Goal: Information Seeking & Learning: Get advice/opinions

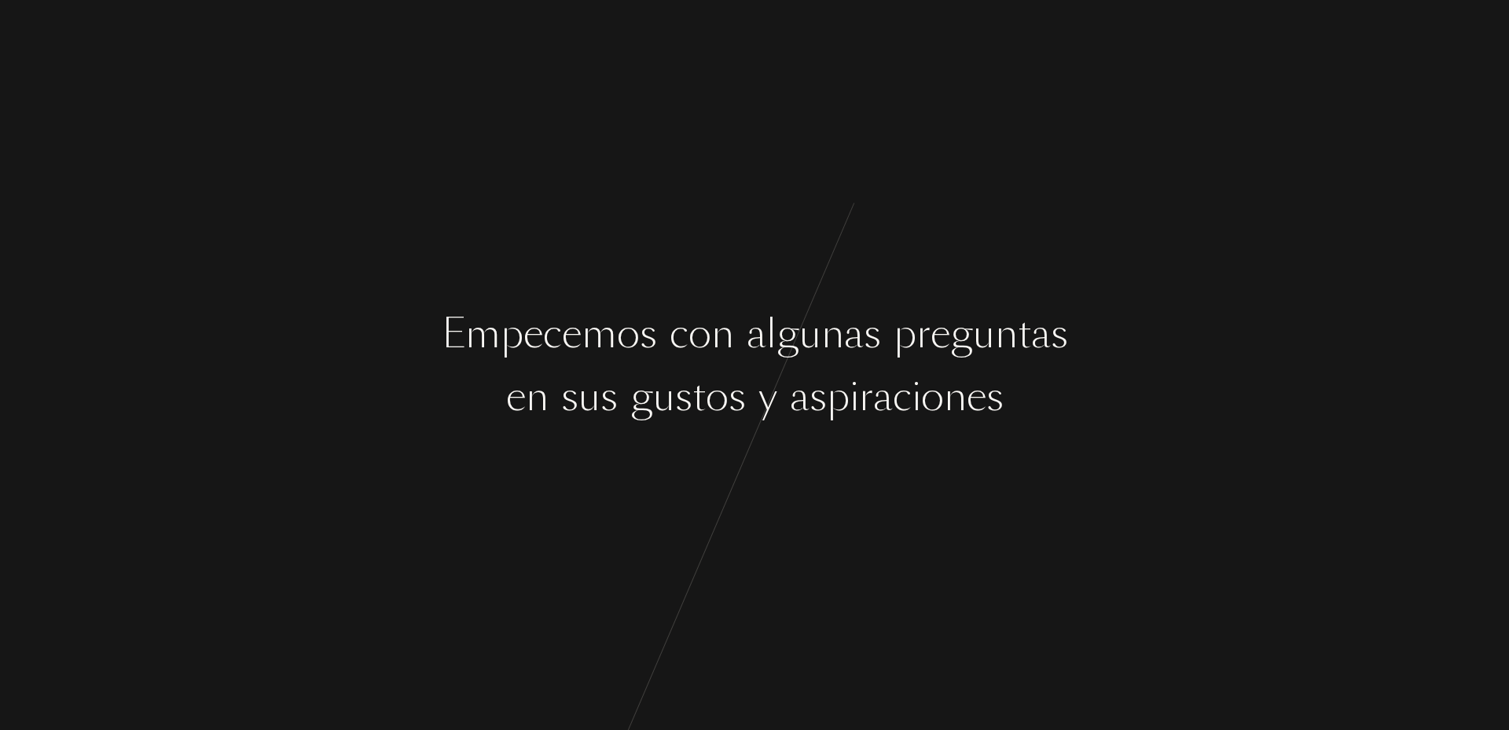
click at [653, 419] on div "u" at bounding box center [664, 396] width 22 height 59
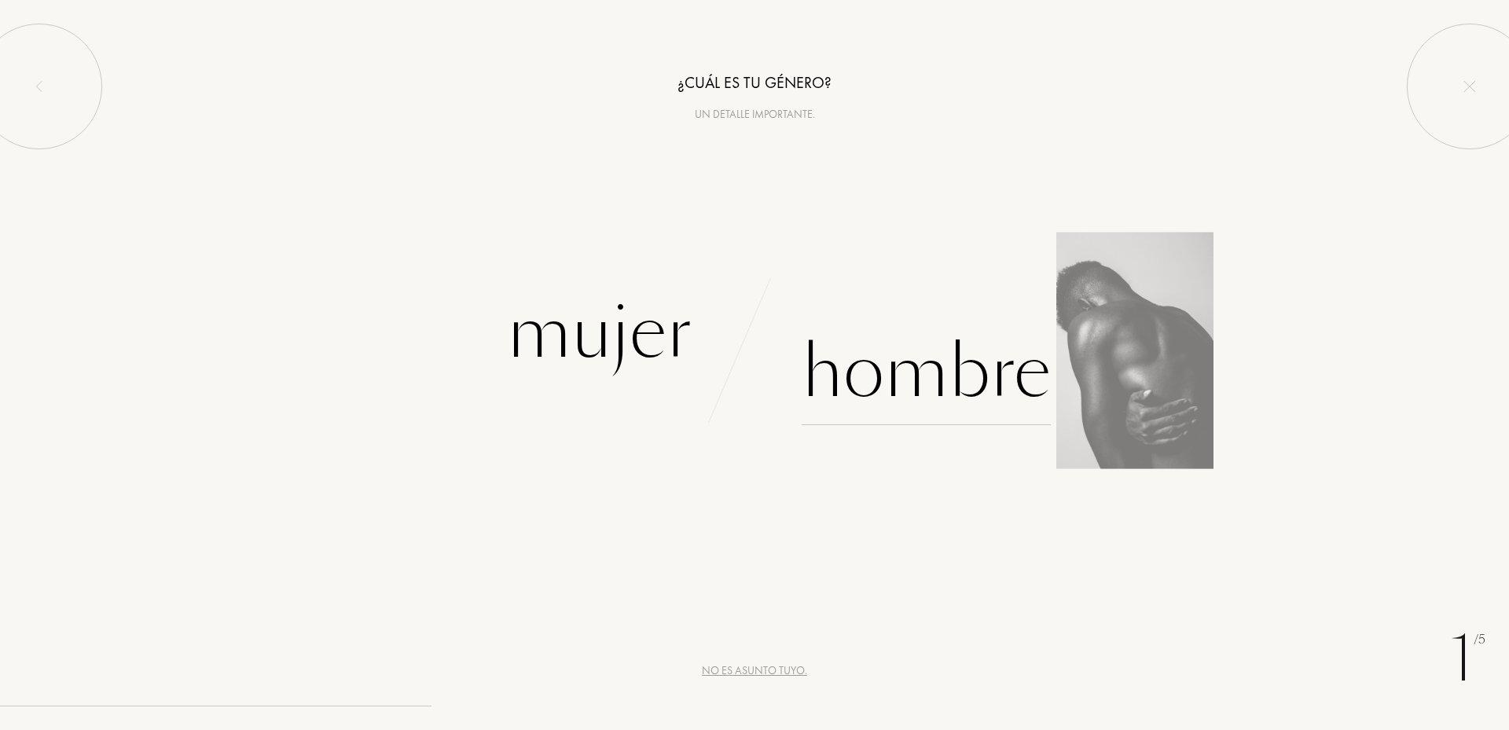
click at [910, 358] on div "Hombre" at bounding box center [926, 372] width 249 height 106
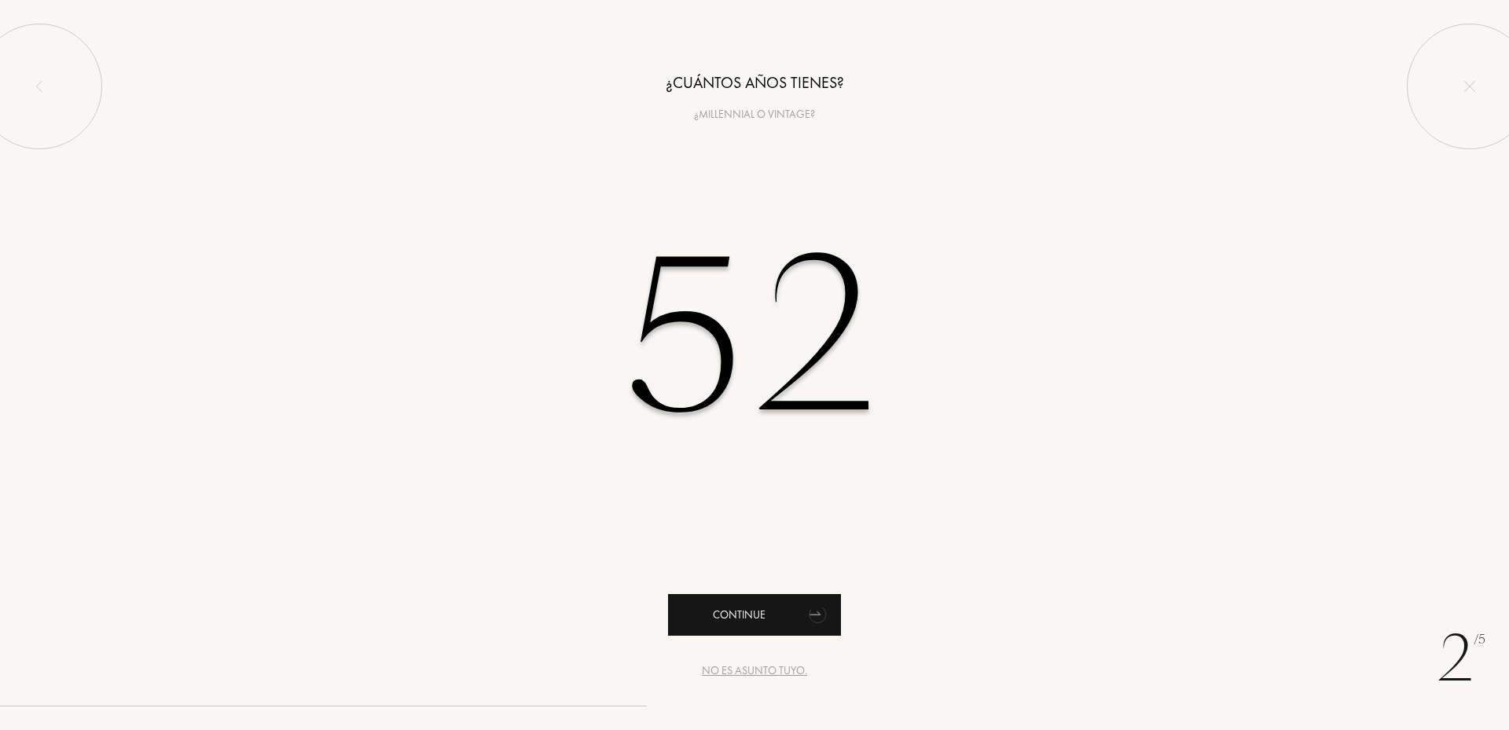
type input "52"
click at [794, 609] on div "Continue" at bounding box center [754, 615] width 173 height 42
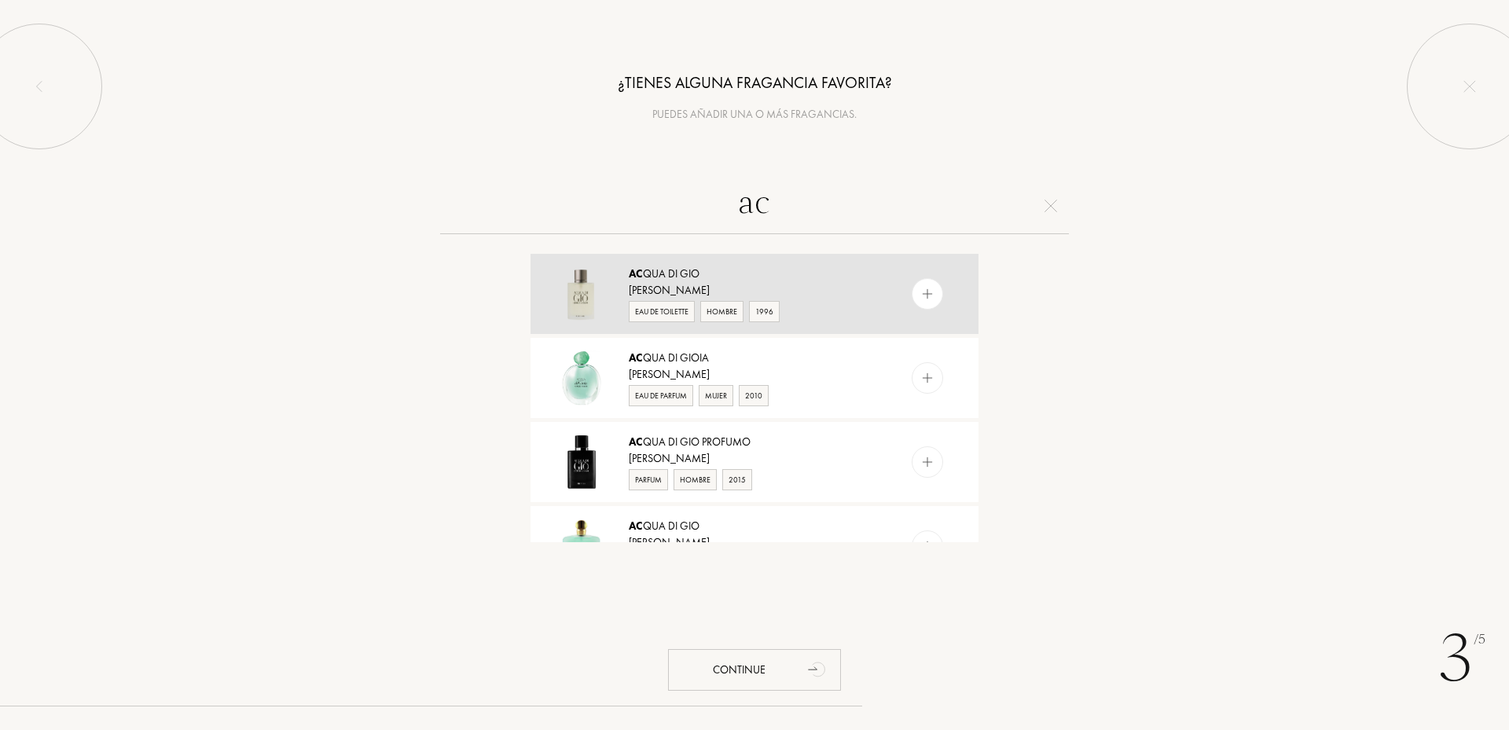
type input "ac"
click at [665, 284] on div "Giorgio Armani" at bounding box center [754, 290] width 250 height 17
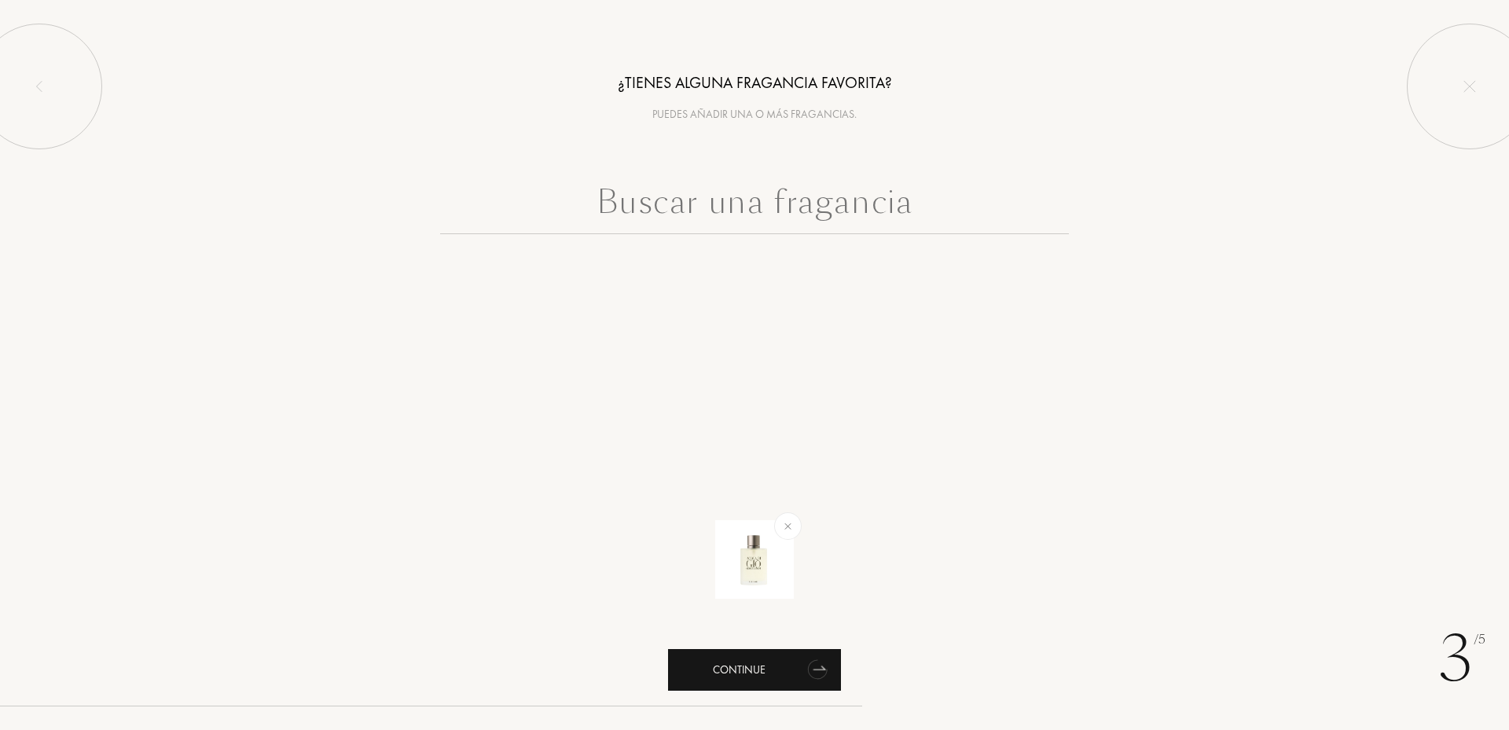
click at [734, 676] on div "Continue" at bounding box center [754, 670] width 173 height 42
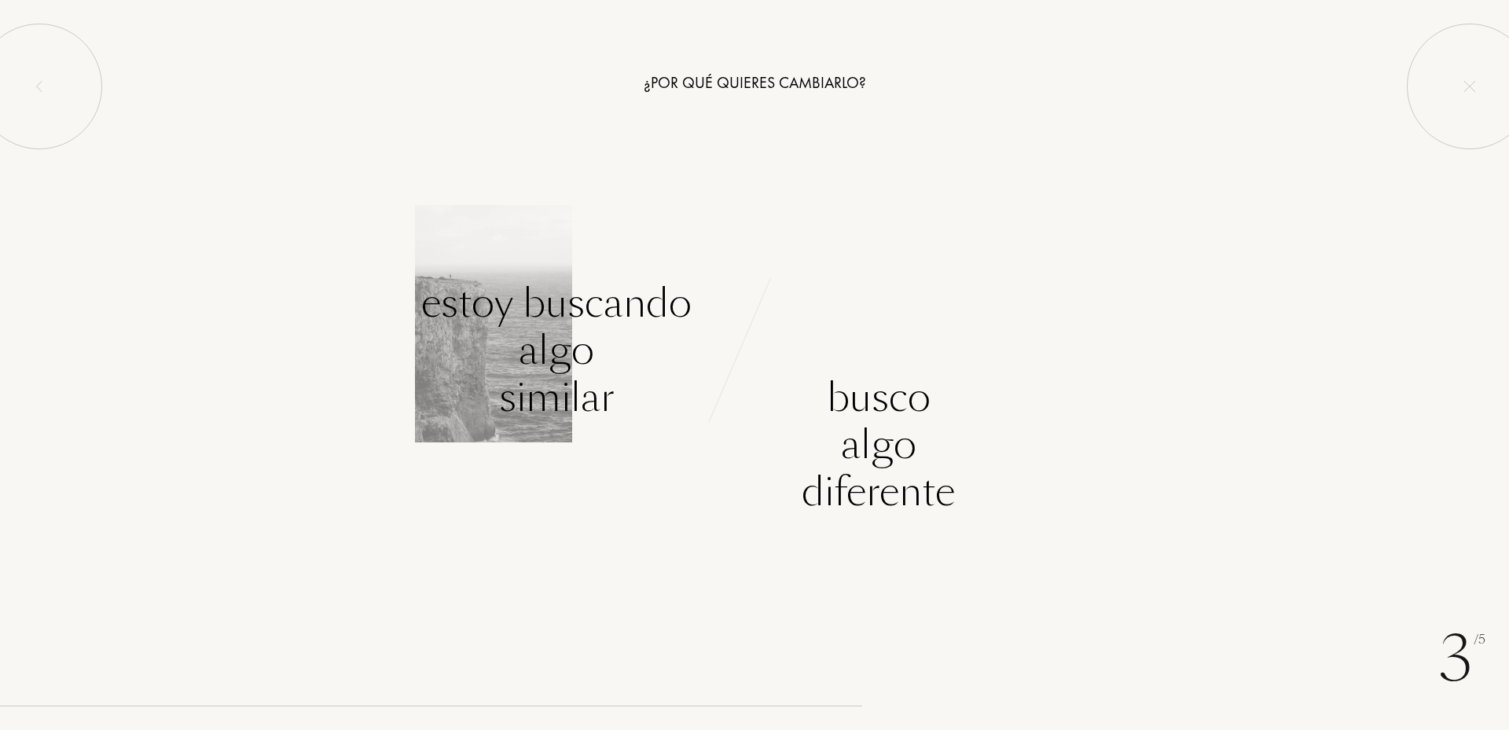
click at [552, 360] on div "Estoy buscando algo similar" at bounding box center [556, 350] width 270 height 141
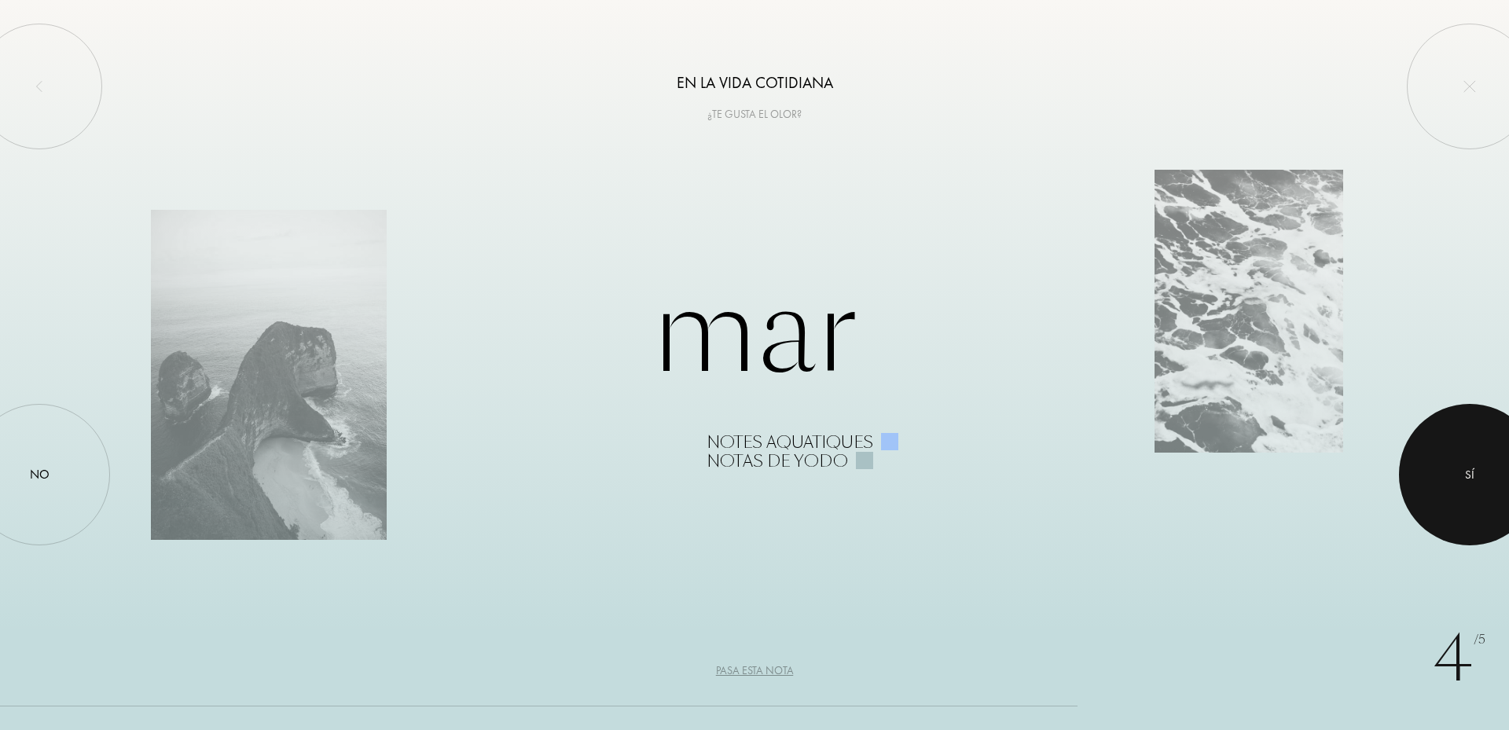
click at [1459, 472] on div at bounding box center [1469, 474] width 141 height 141
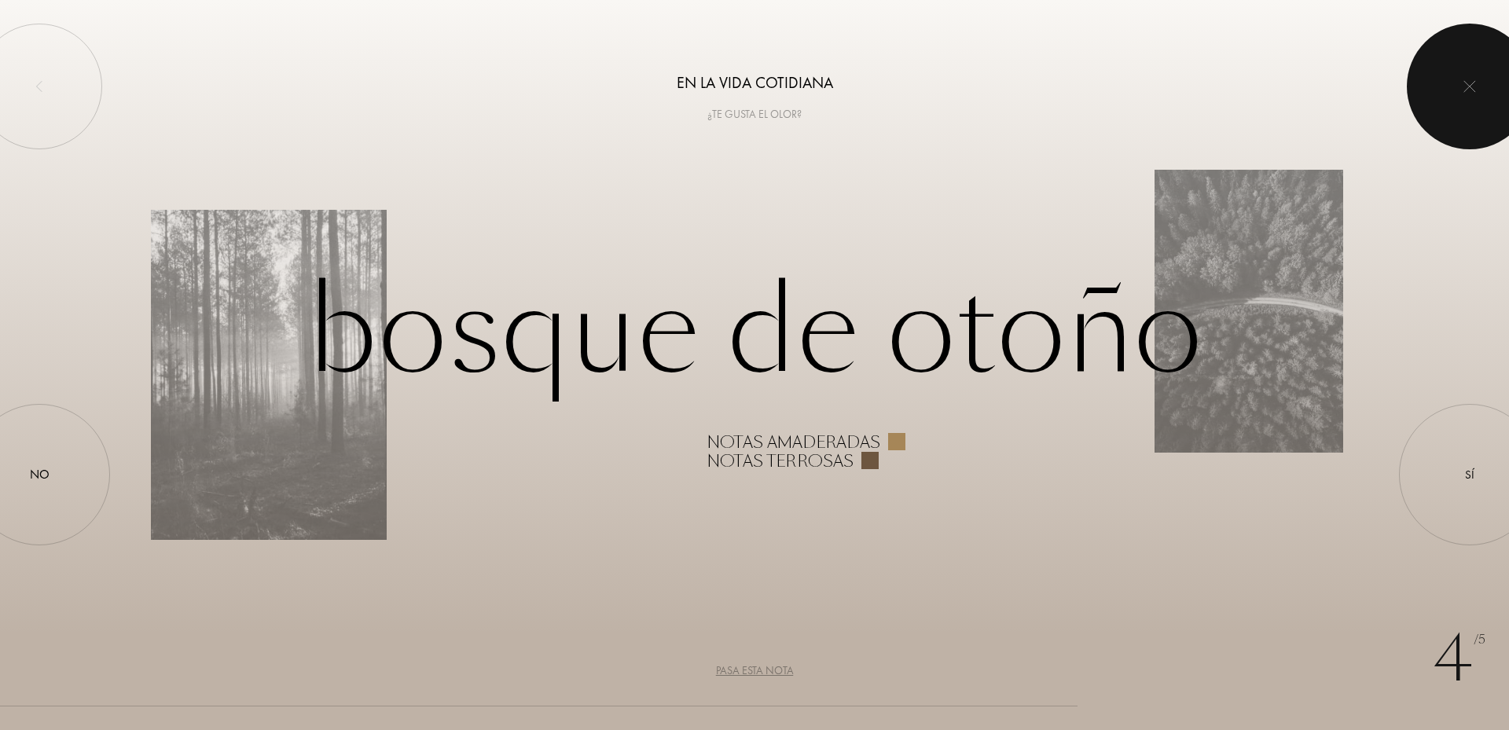
click at [1469, 83] on img at bounding box center [1469, 86] width 13 height 13
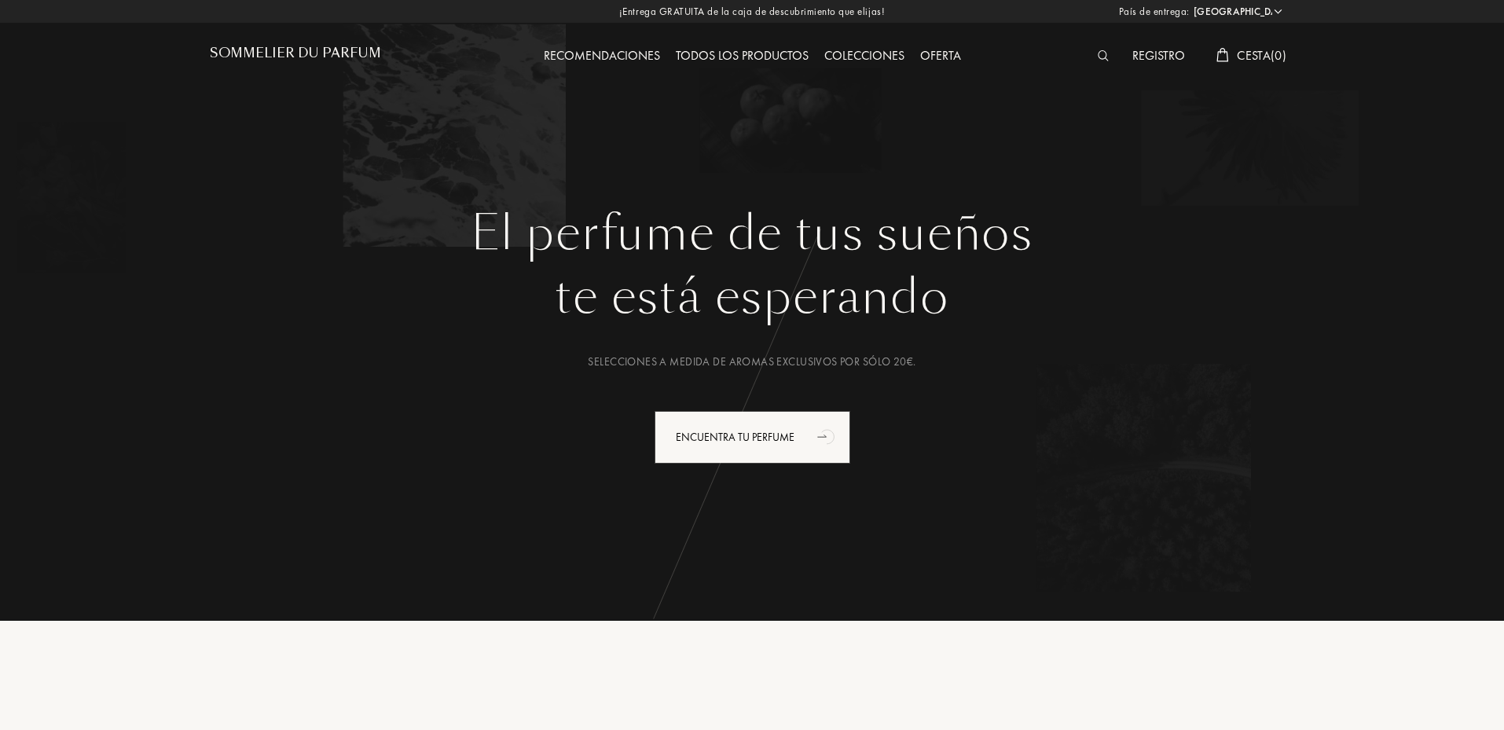
select select "ES"
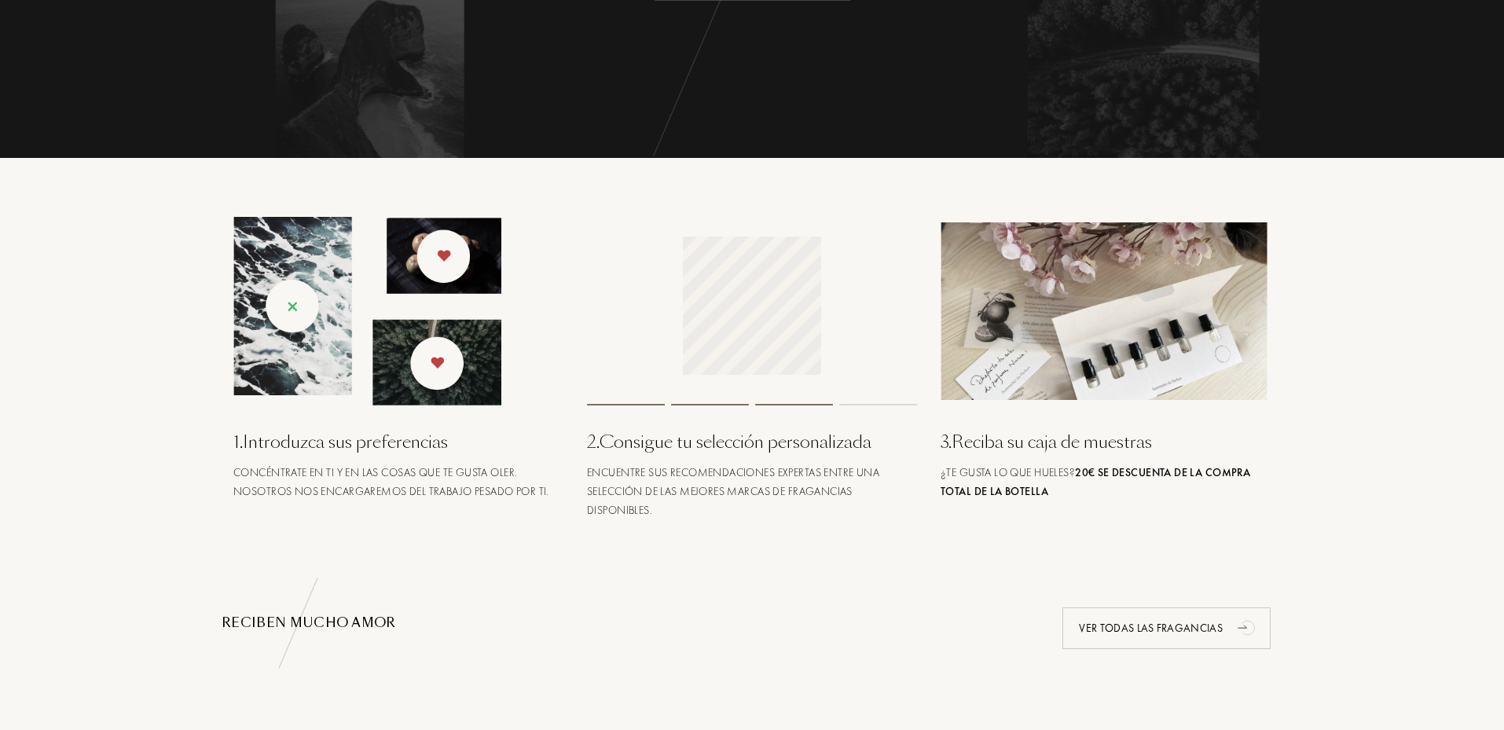
scroll to position [472, 0]
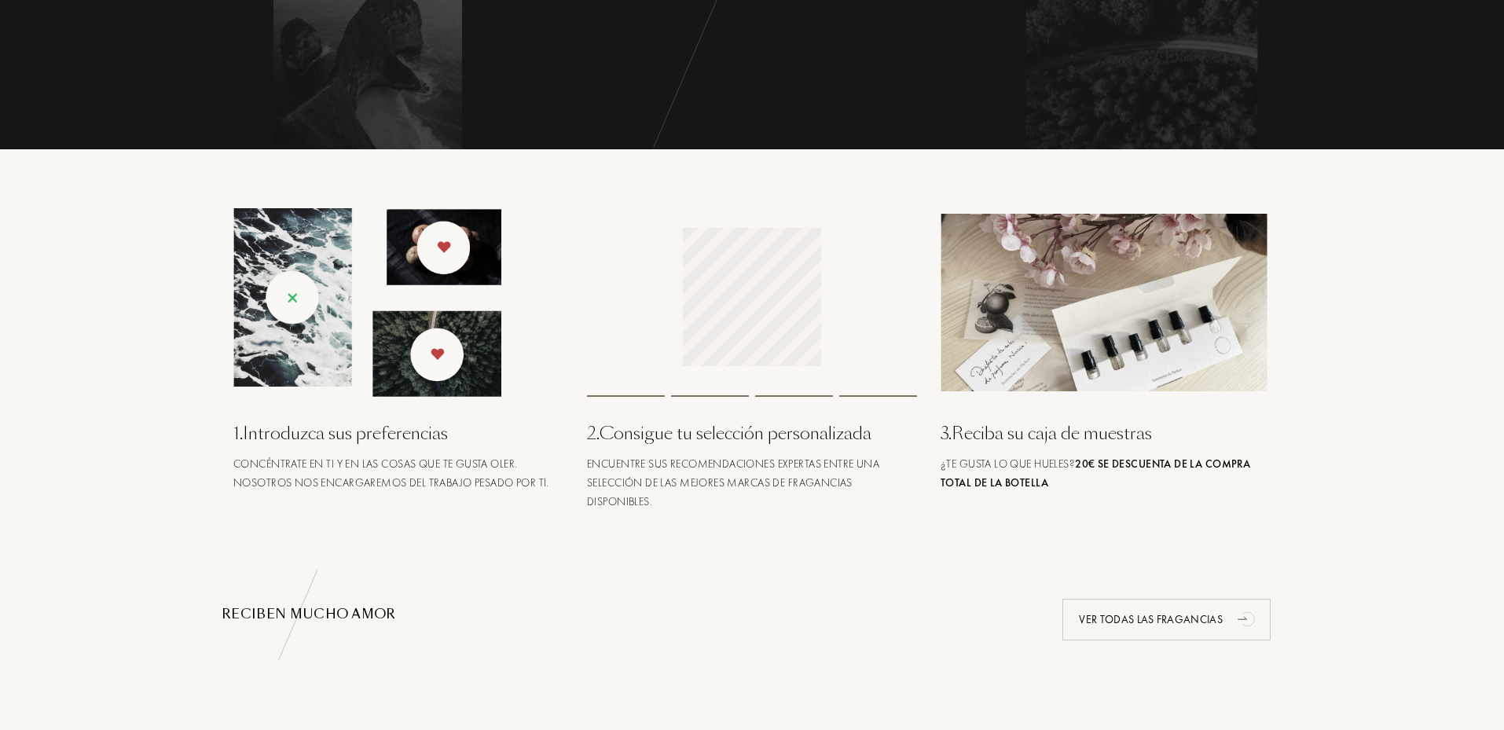
click at [1008, 321] on img at bounding box center [1106, 303] width 330 height 178
click at [1107, 335] on img at bounding box center [1106, 303] width 330 height 178
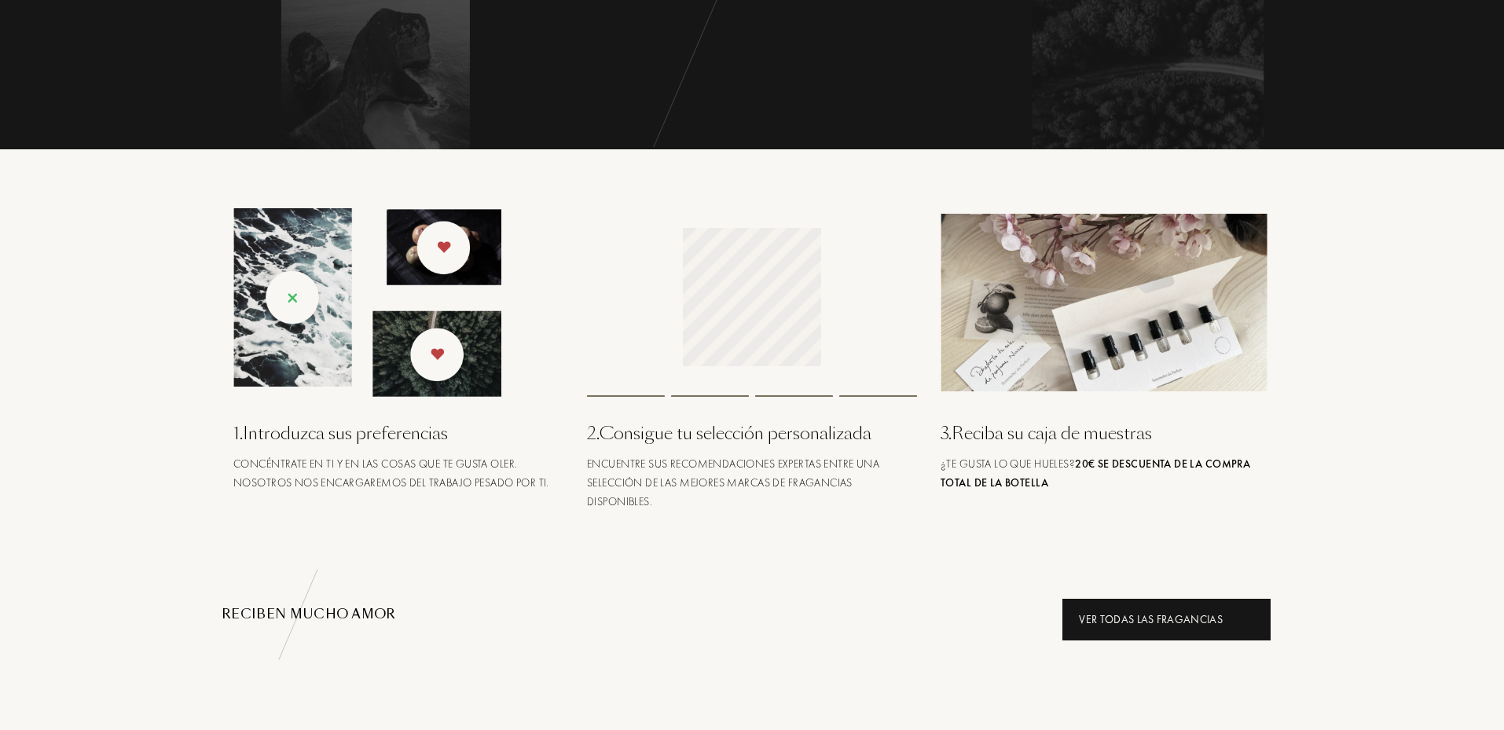
click at [1163, 621] on div "Ver todas las fragancias" at bounding box center [1167, 620] width 208 height 42
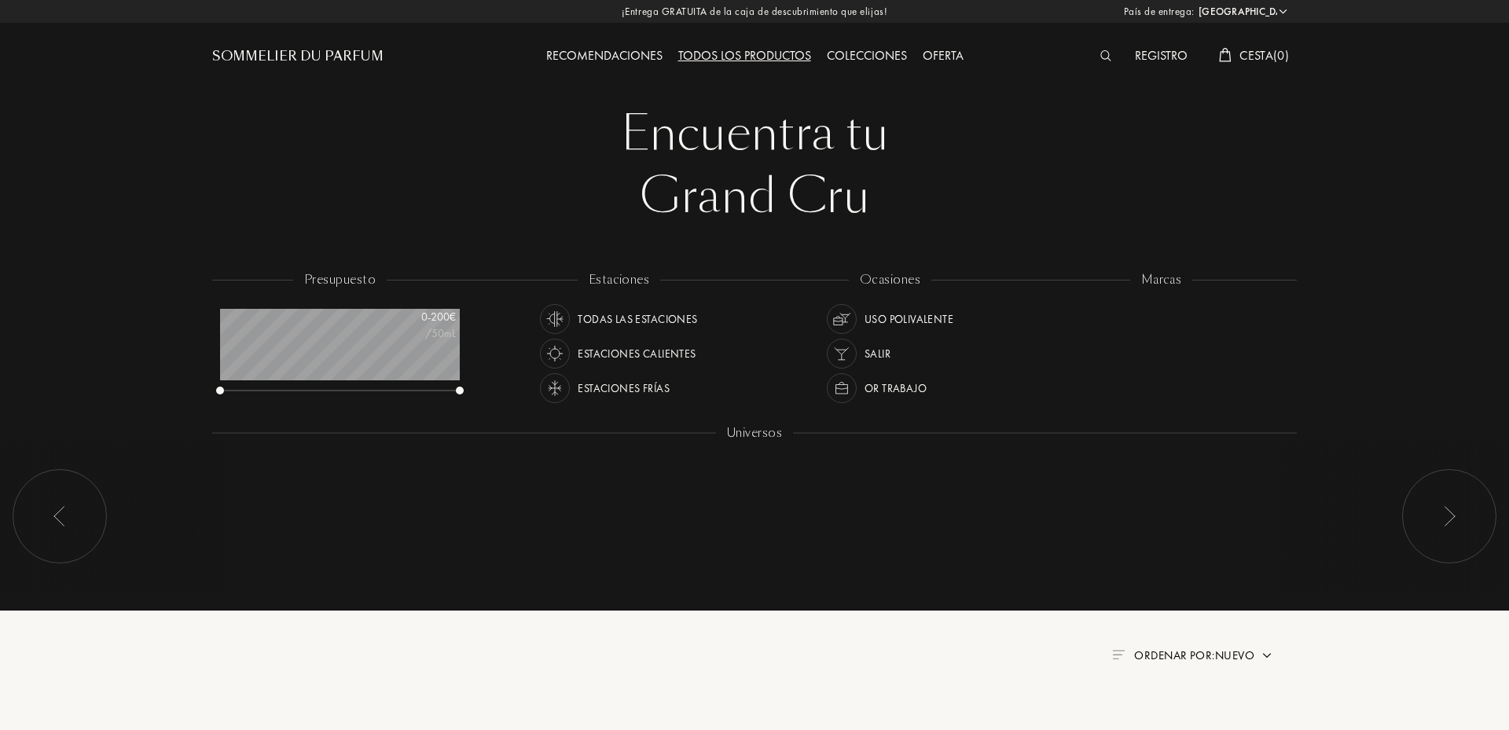
select select "ES"
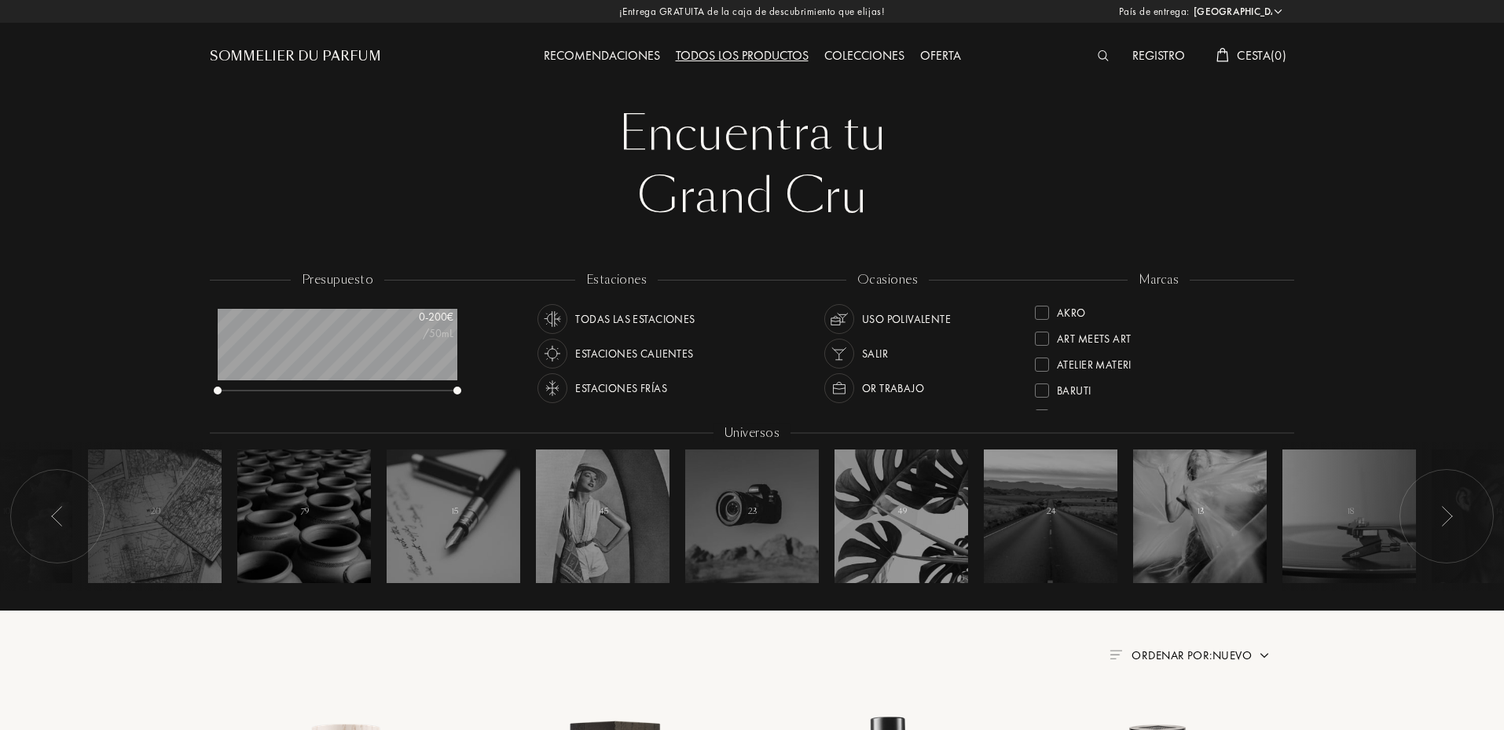
click at [956, 59] on div "Oferta" at bounding box center [940, 56] width 57 height 20
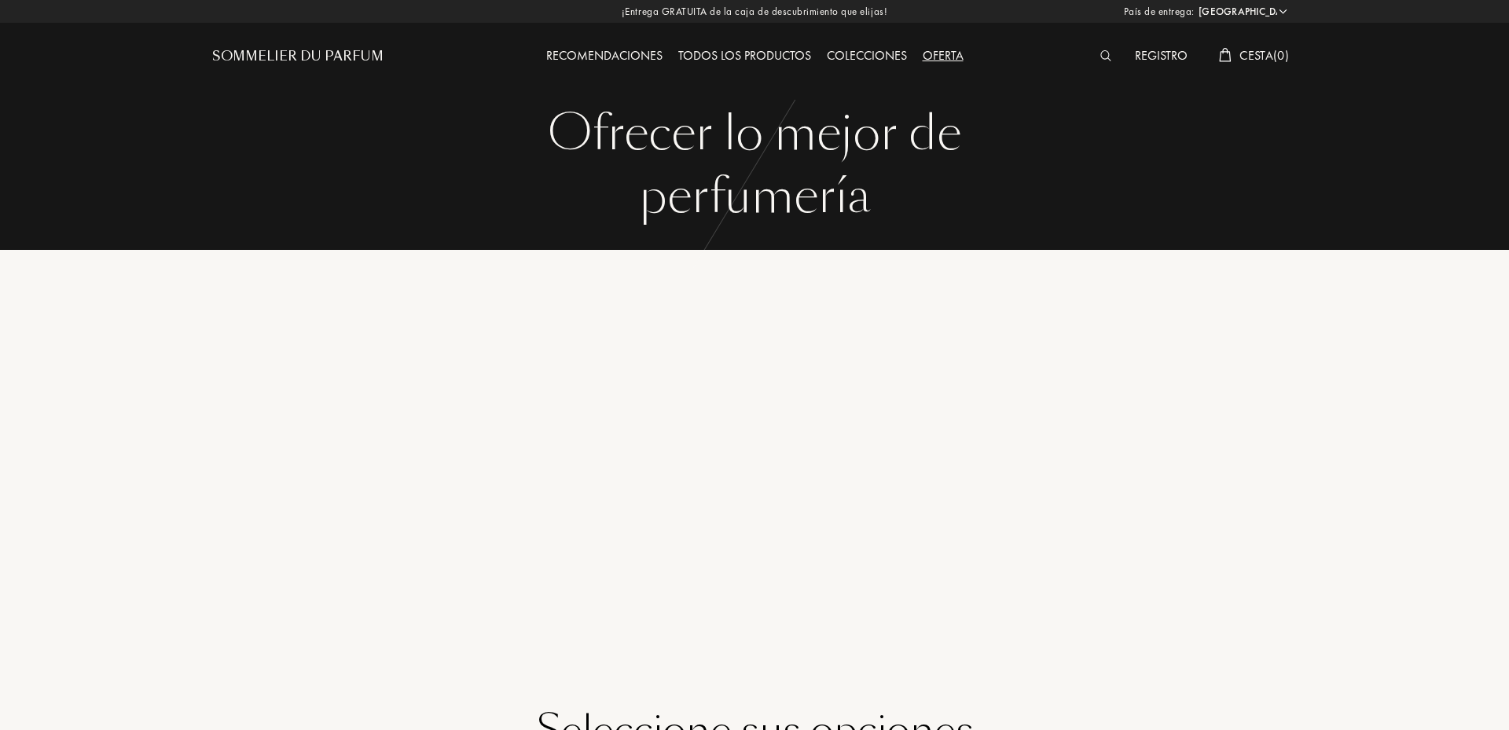
select select "ES"
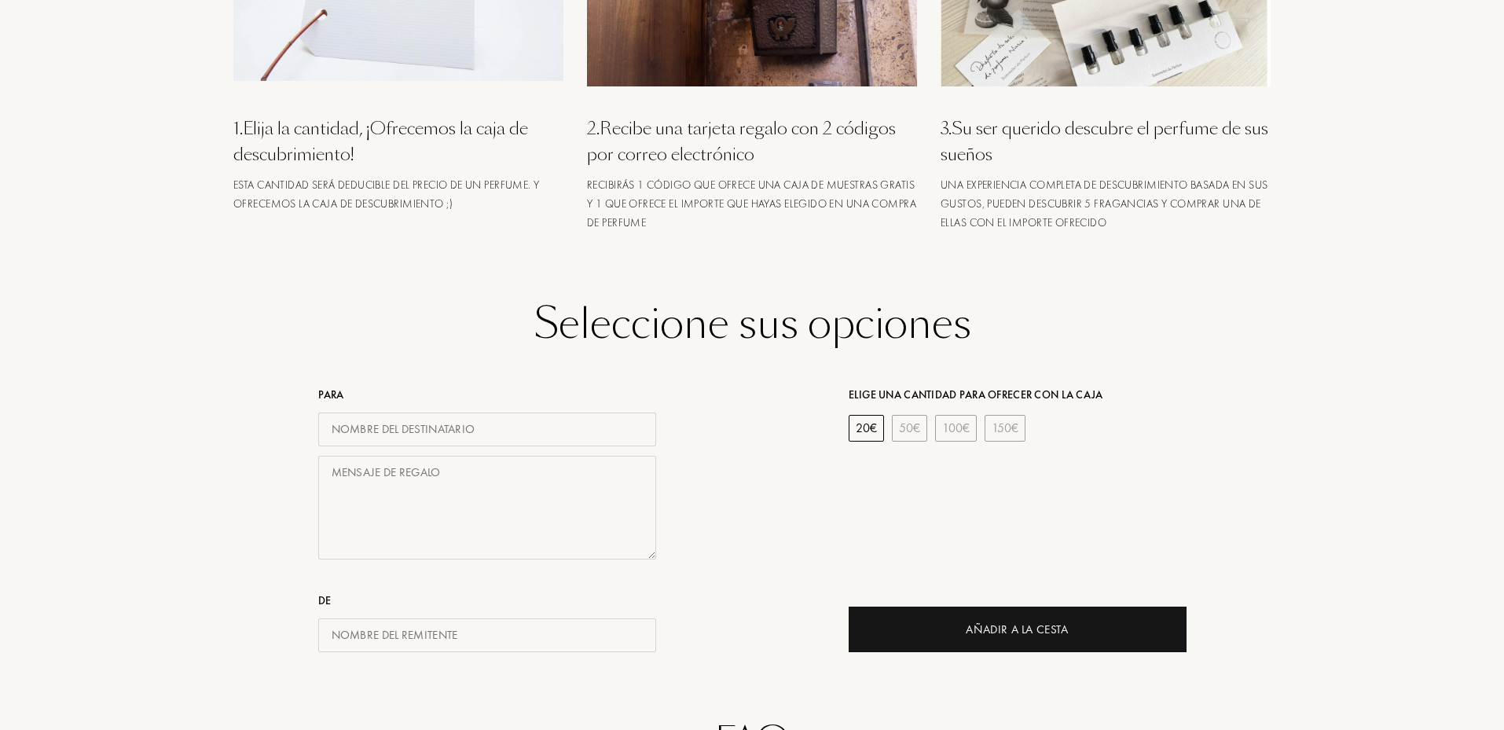
scroll to position [236, 0]
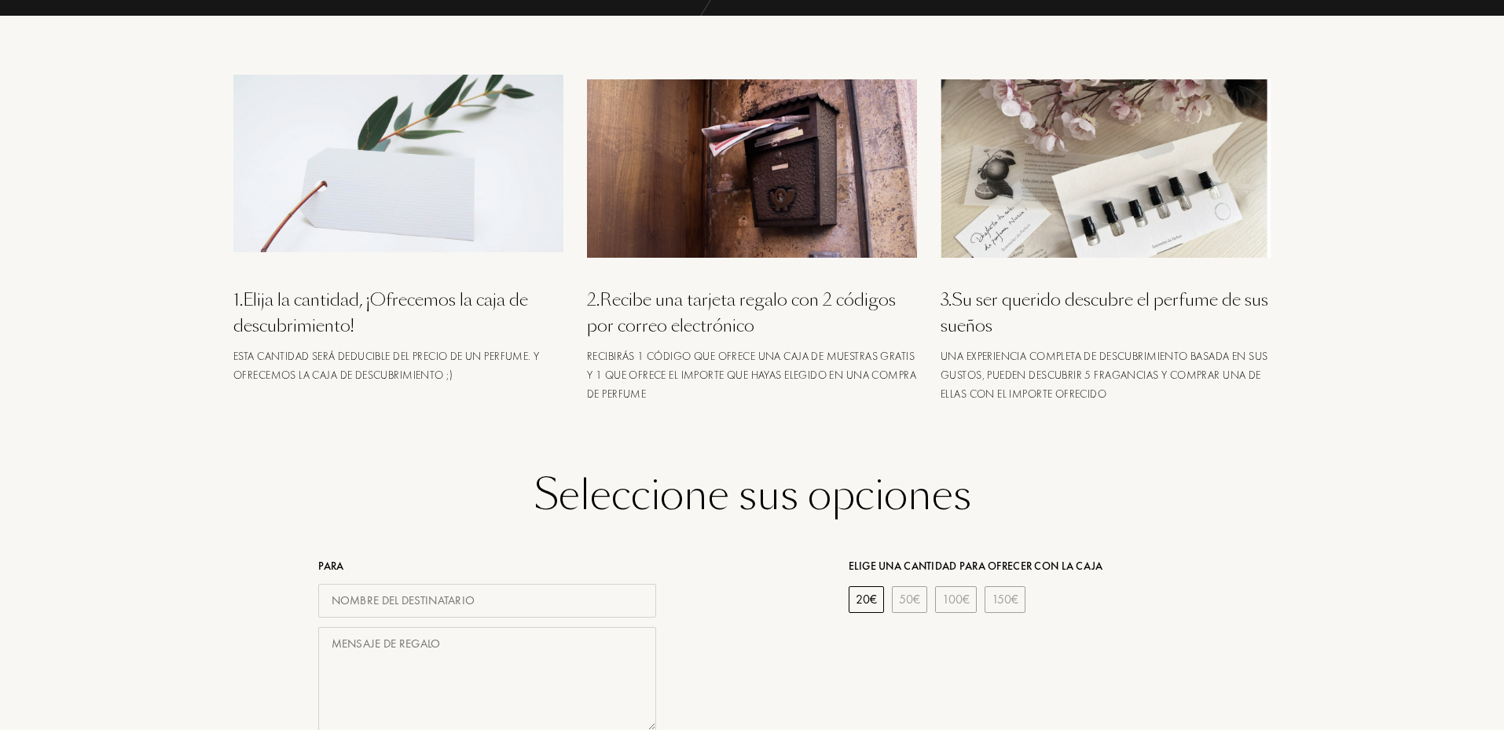
click at [1014, 317] on div "3 . Su ser querido descubre el perfume de sus sueños" at bounding box center [1106, 313] width 330 height 52
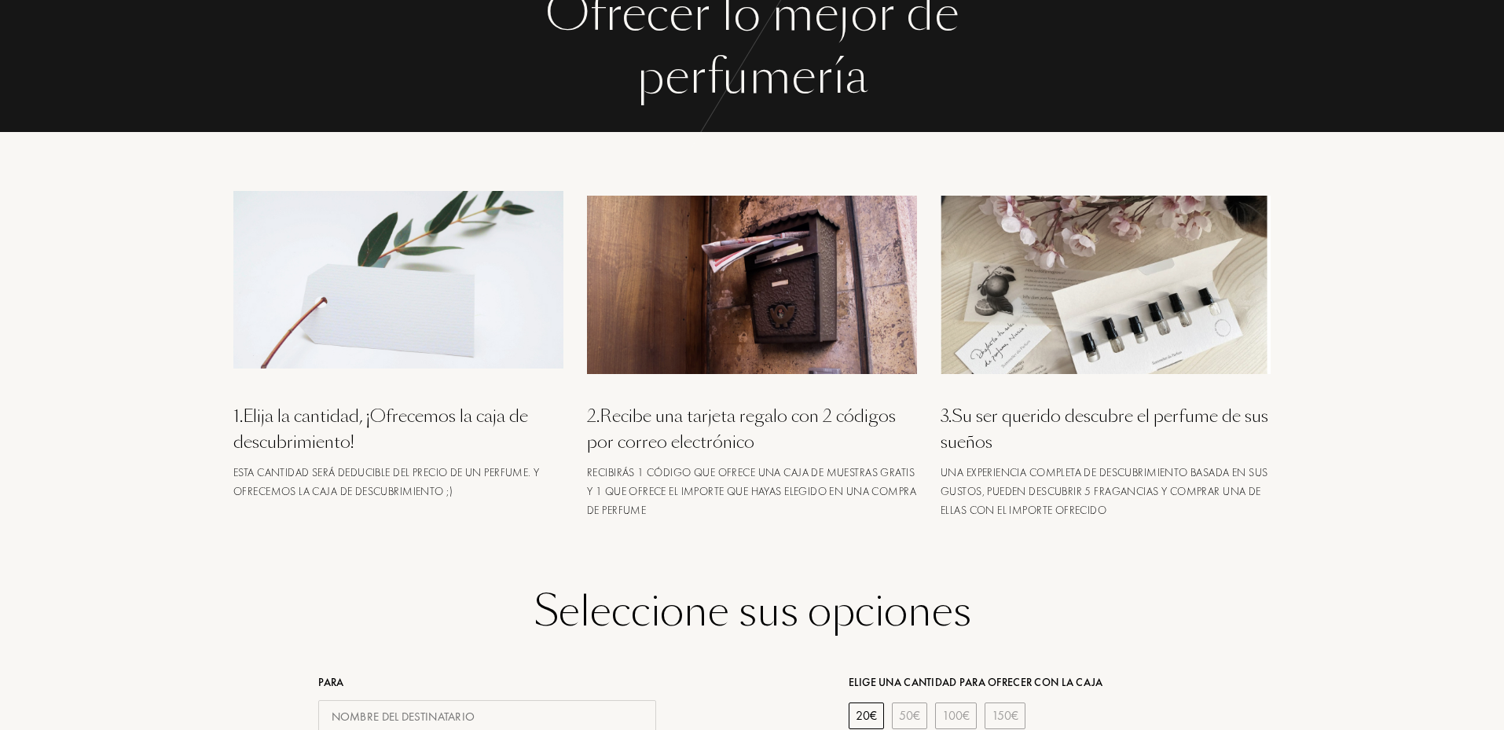
scroll to position [0, 0]
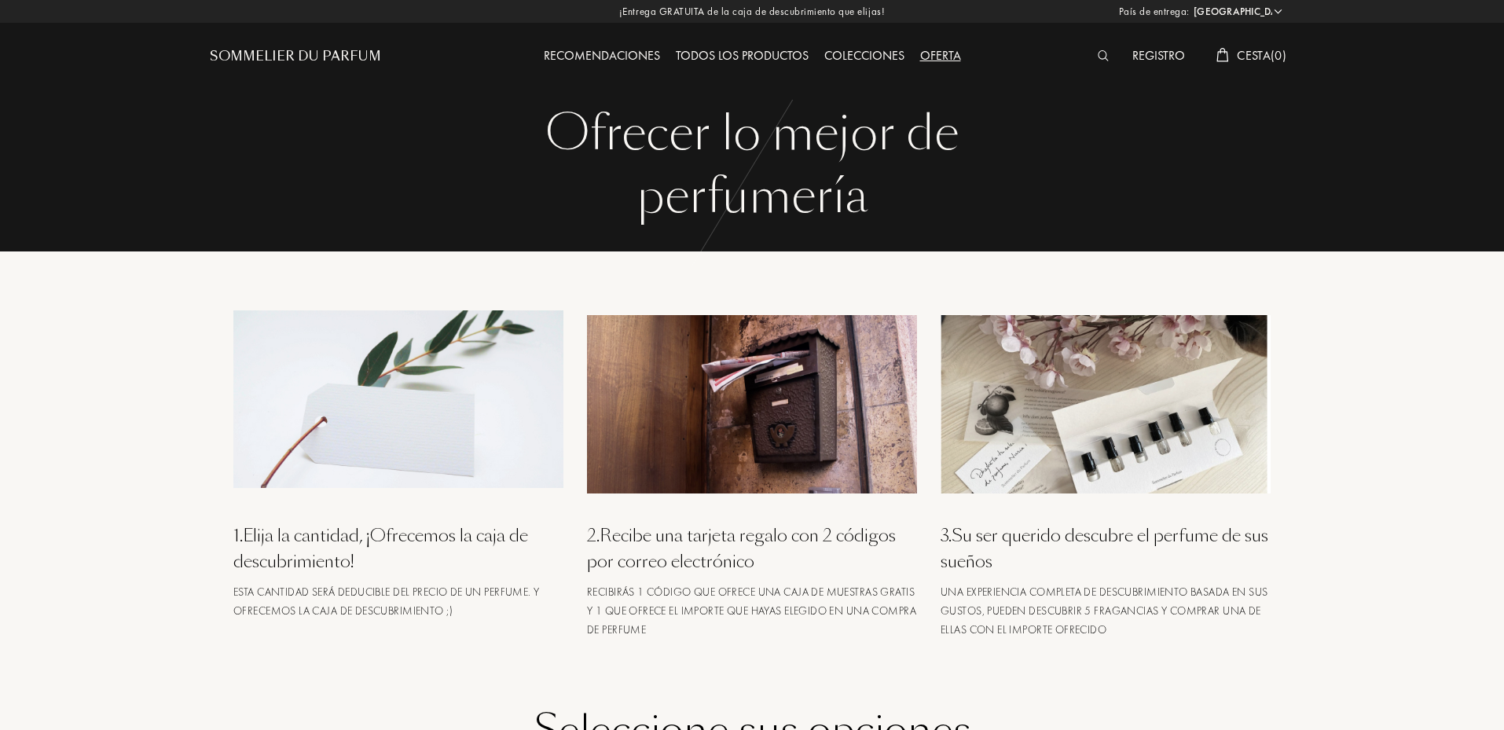
click at [301, 53] on div "Sommelier du Parfum" at bounding box center [295, 56] width 171 height 19
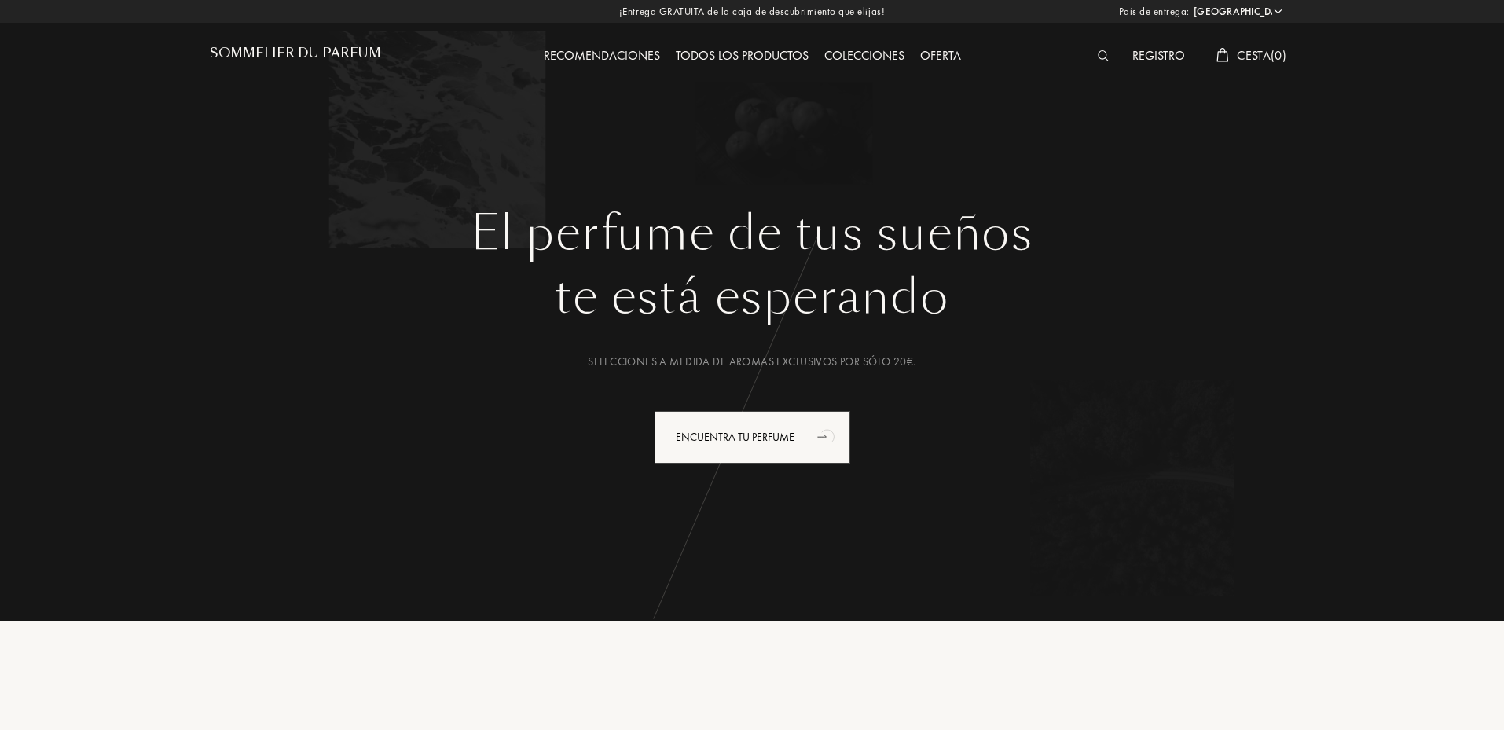
select select "ES"
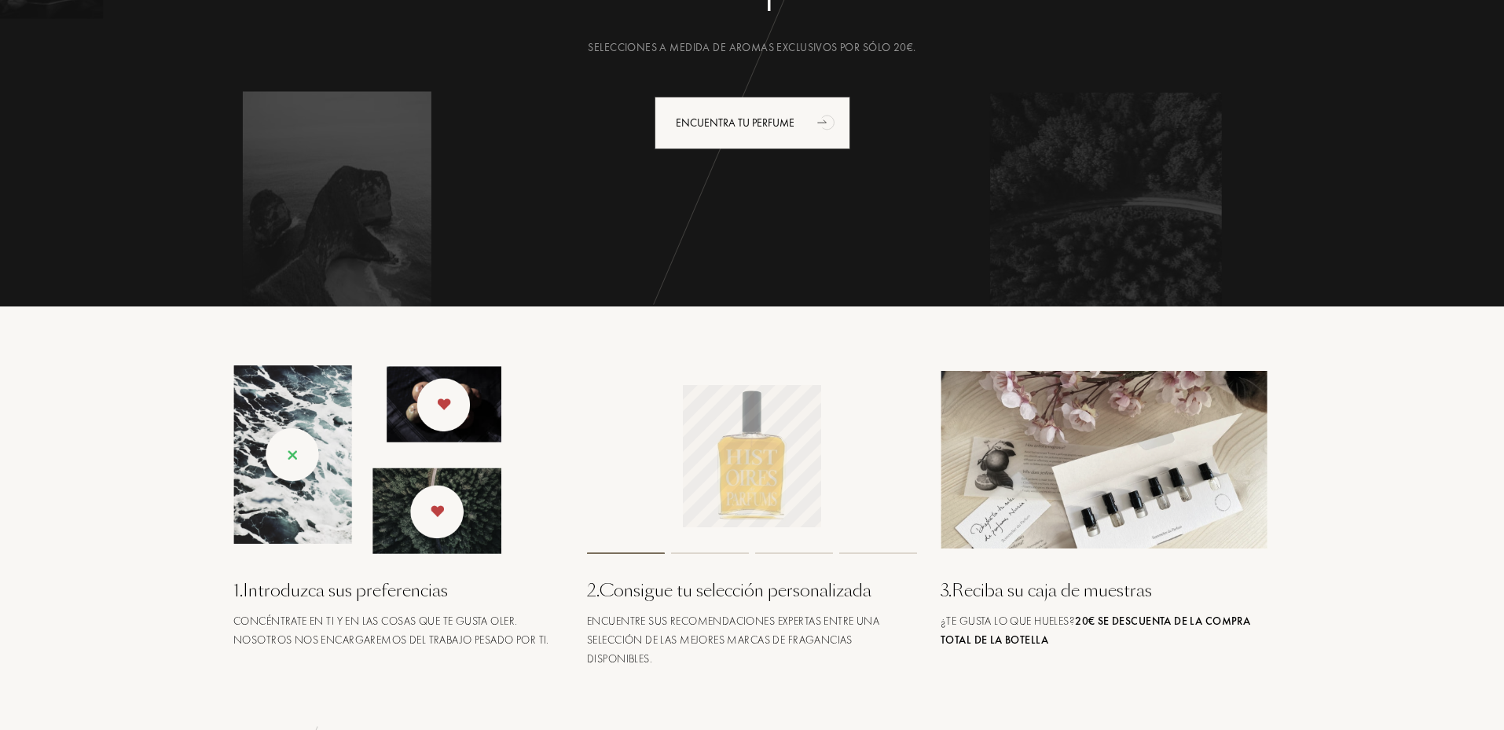
click at [301, 487] on img at bounding box center [367, 459] width 268 height 189
click at [452, 405] on img at bounding box center [367, 459] width 268 height 189
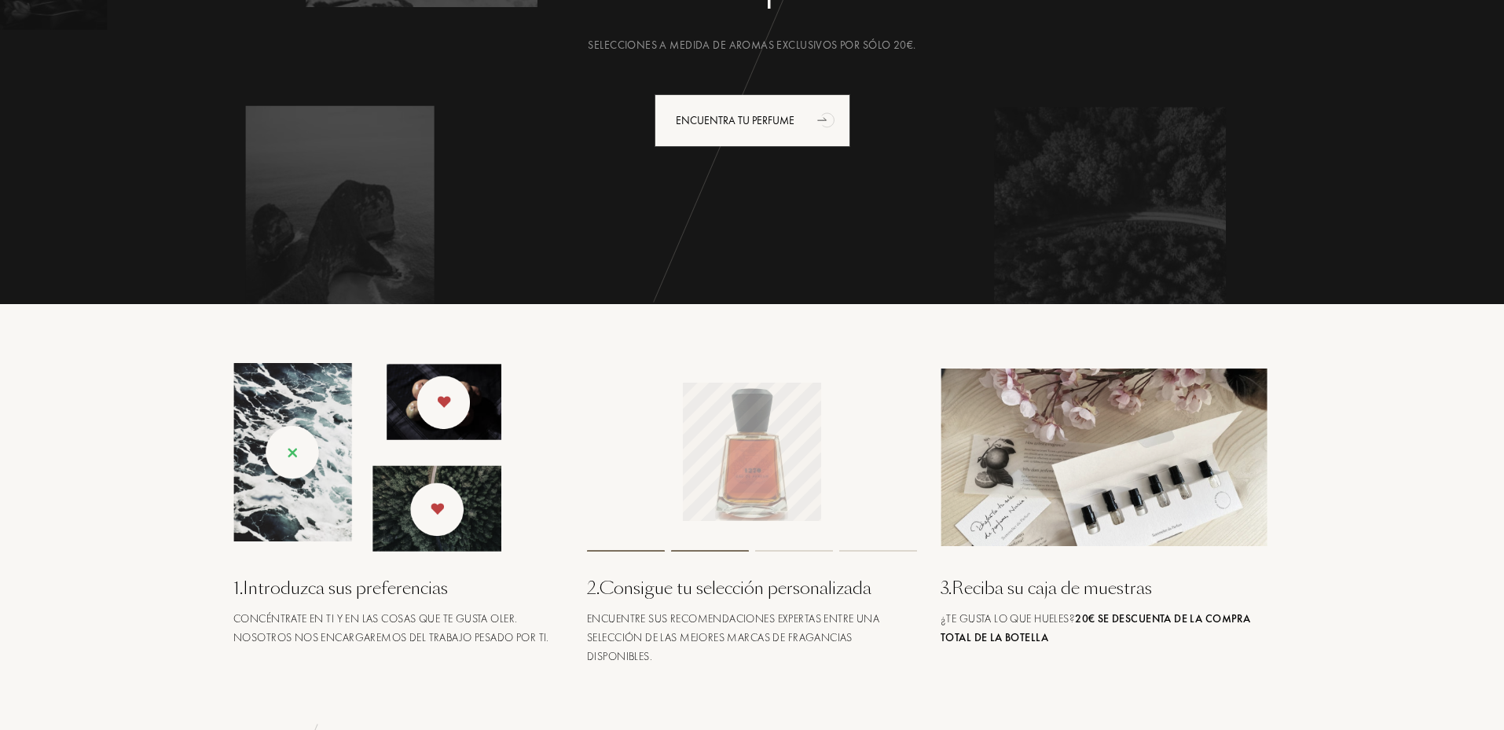
scroll to position [314, 0]
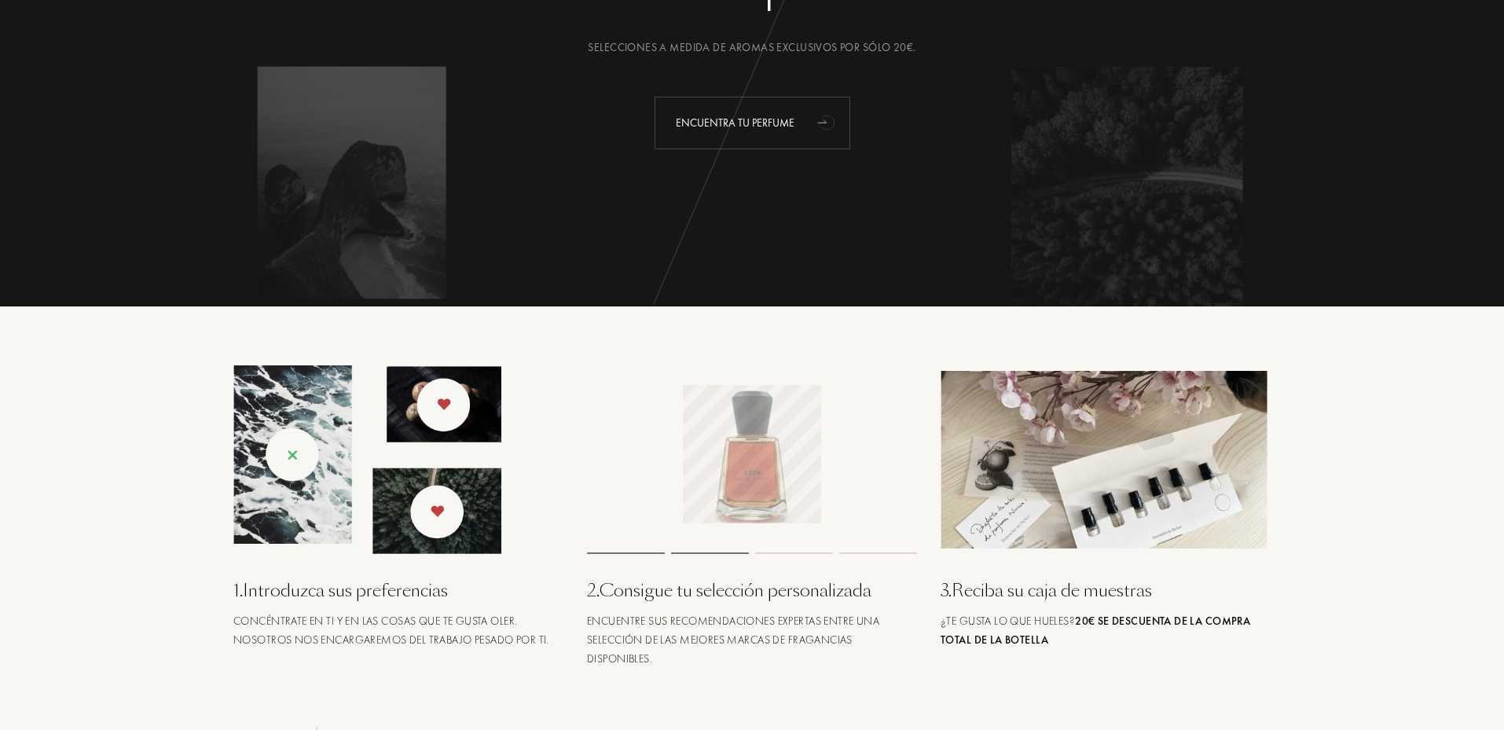
click at [740, 137] on div "Encuentra tu perfume" at bounding box center [753, 123] width 196 height 53
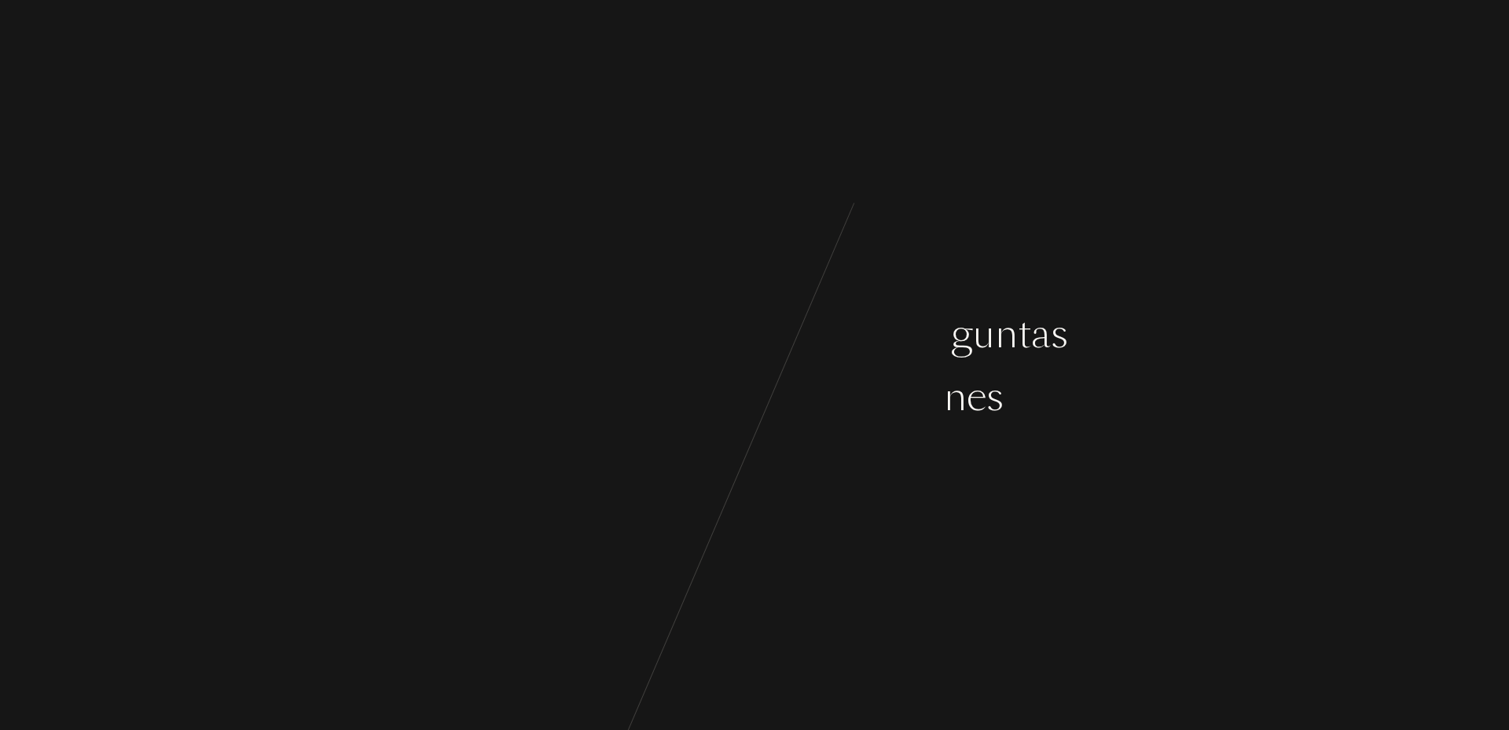
click at [583, 382] on div "u" at bounding box center [589, 396] width 22 height 59
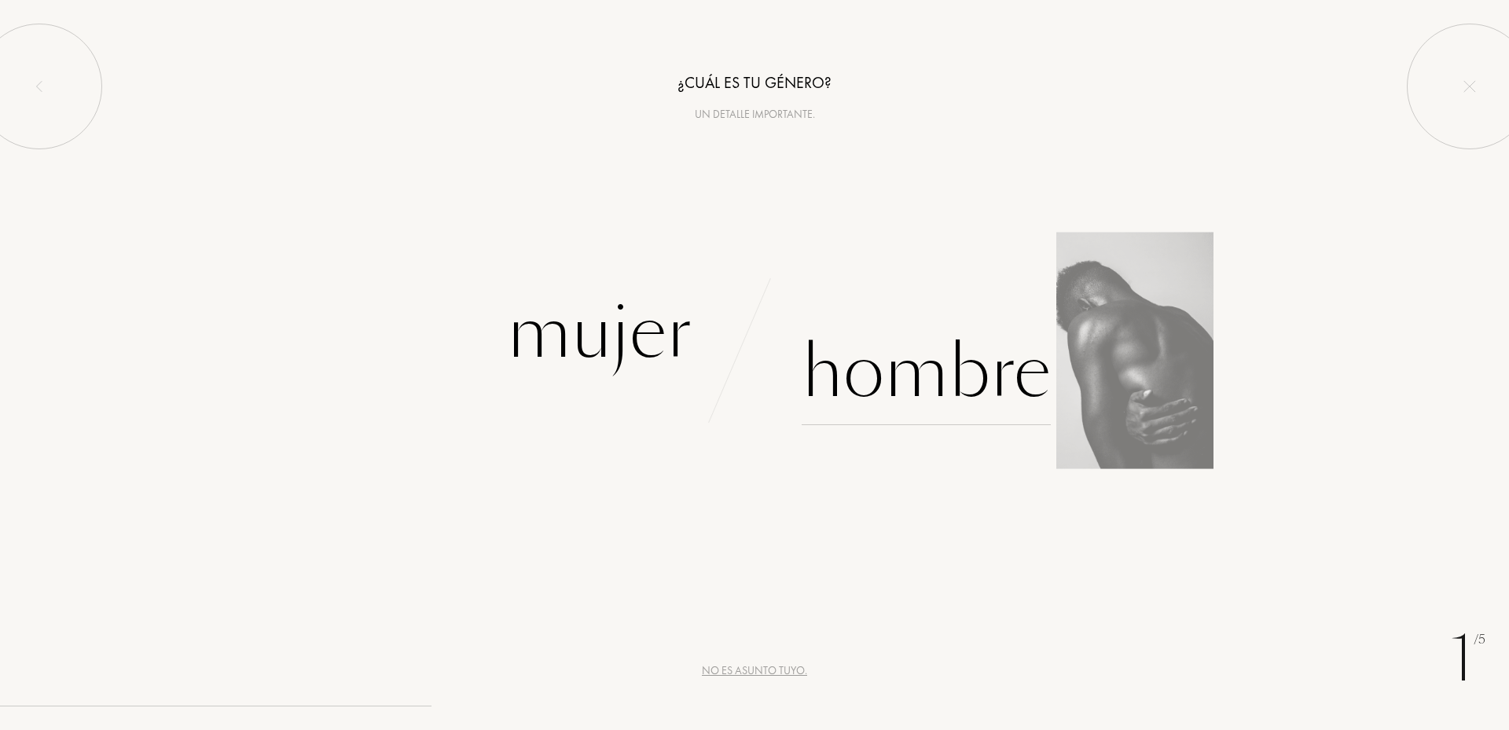
click at [900, 365] on div "Hombre" at bounding box center [926, 372] width 249 height 106
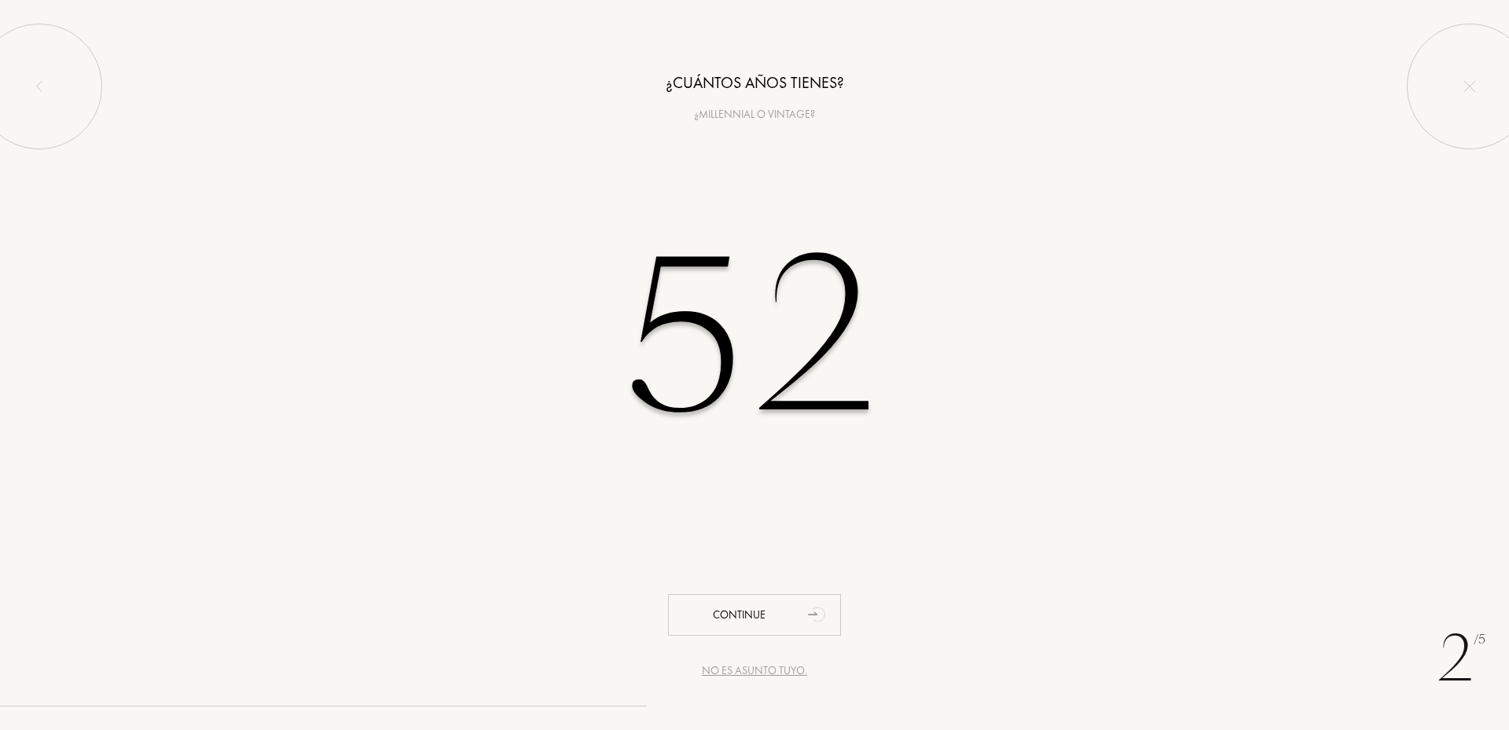
type input "52"
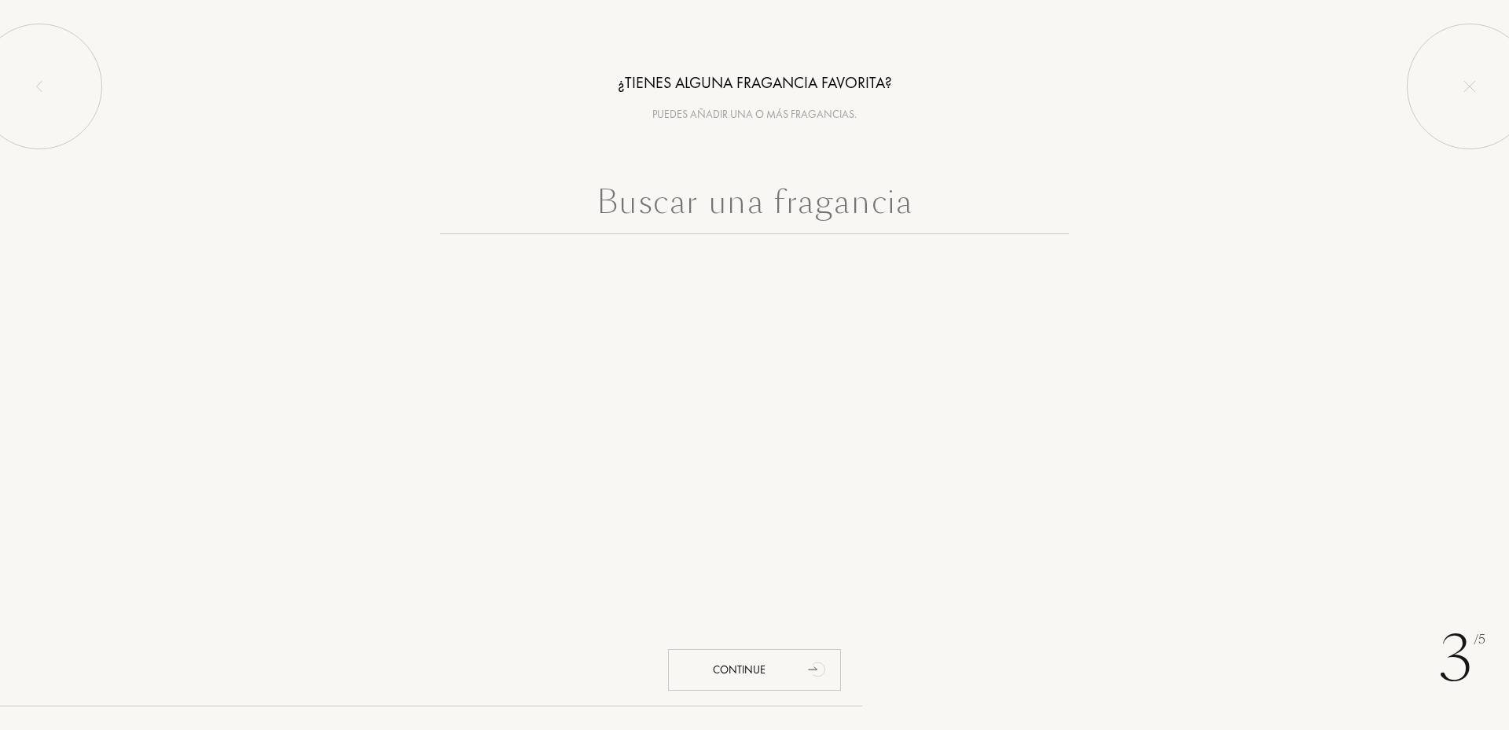
click at [725, 204] on input "text" at bounding box center [754, 206] width 629 height 57
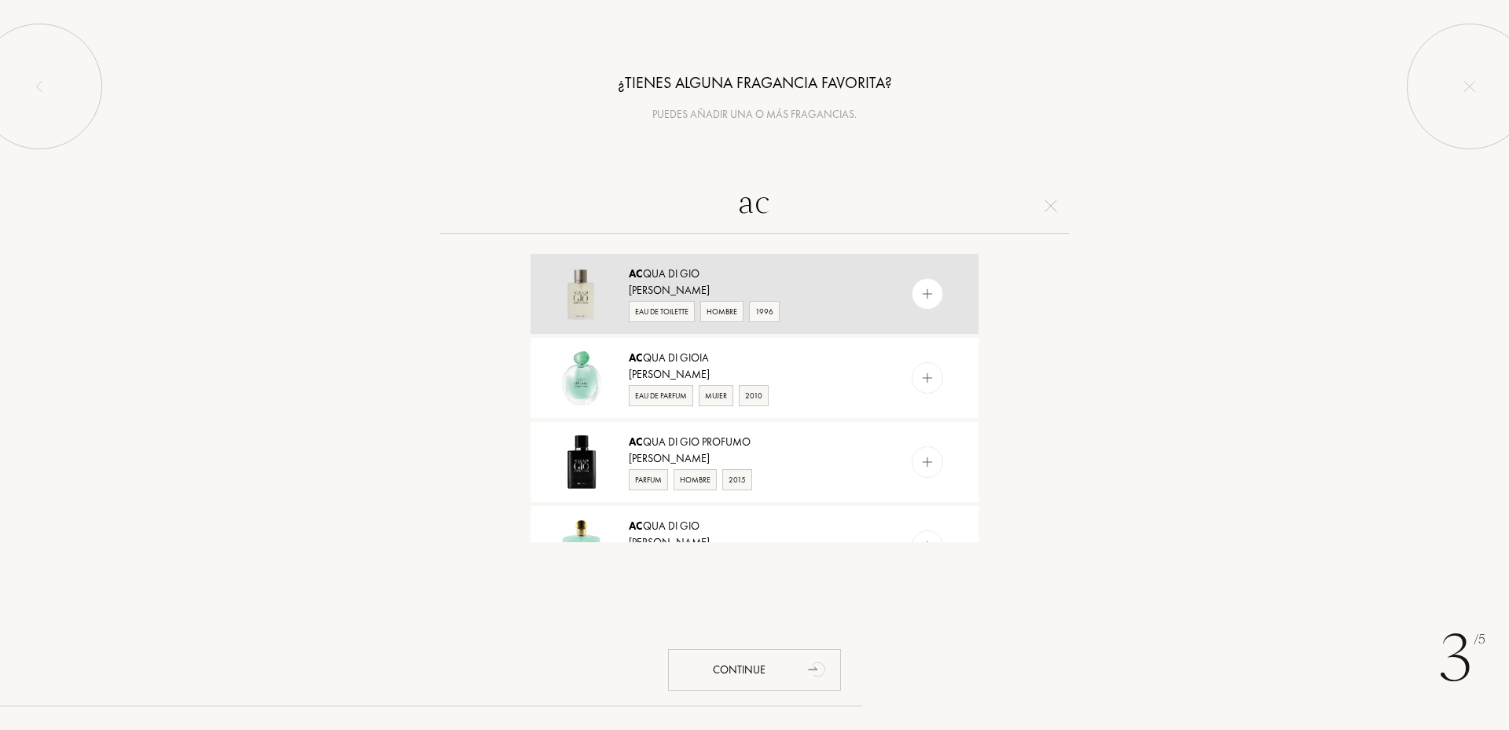
type input "ac"
click at [711, 278] on div "Ac qua di Gio" at bounding box center [754, 274] width 250 height 17
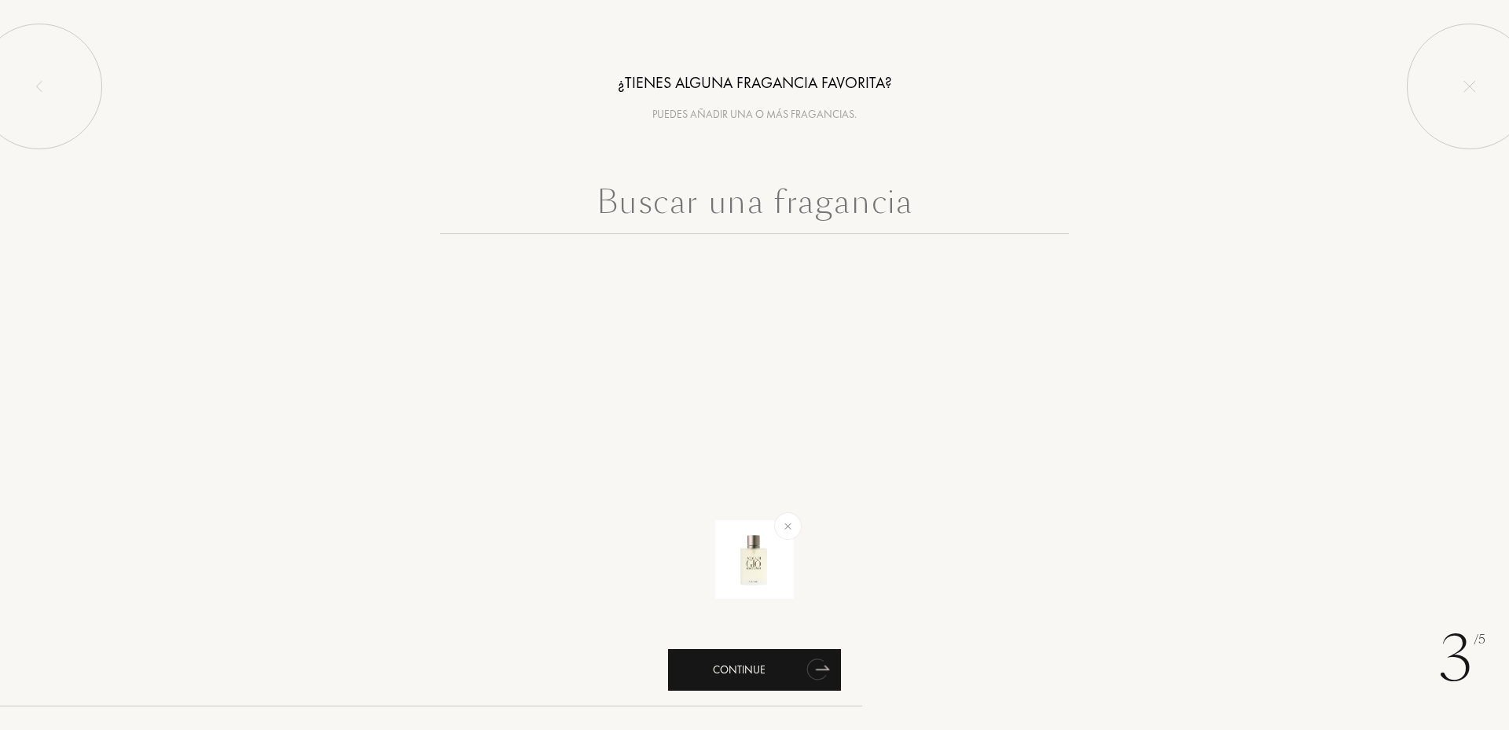
click at [804, 652] on div "Continue" at bounding box center [754, 670] width 173 height 42
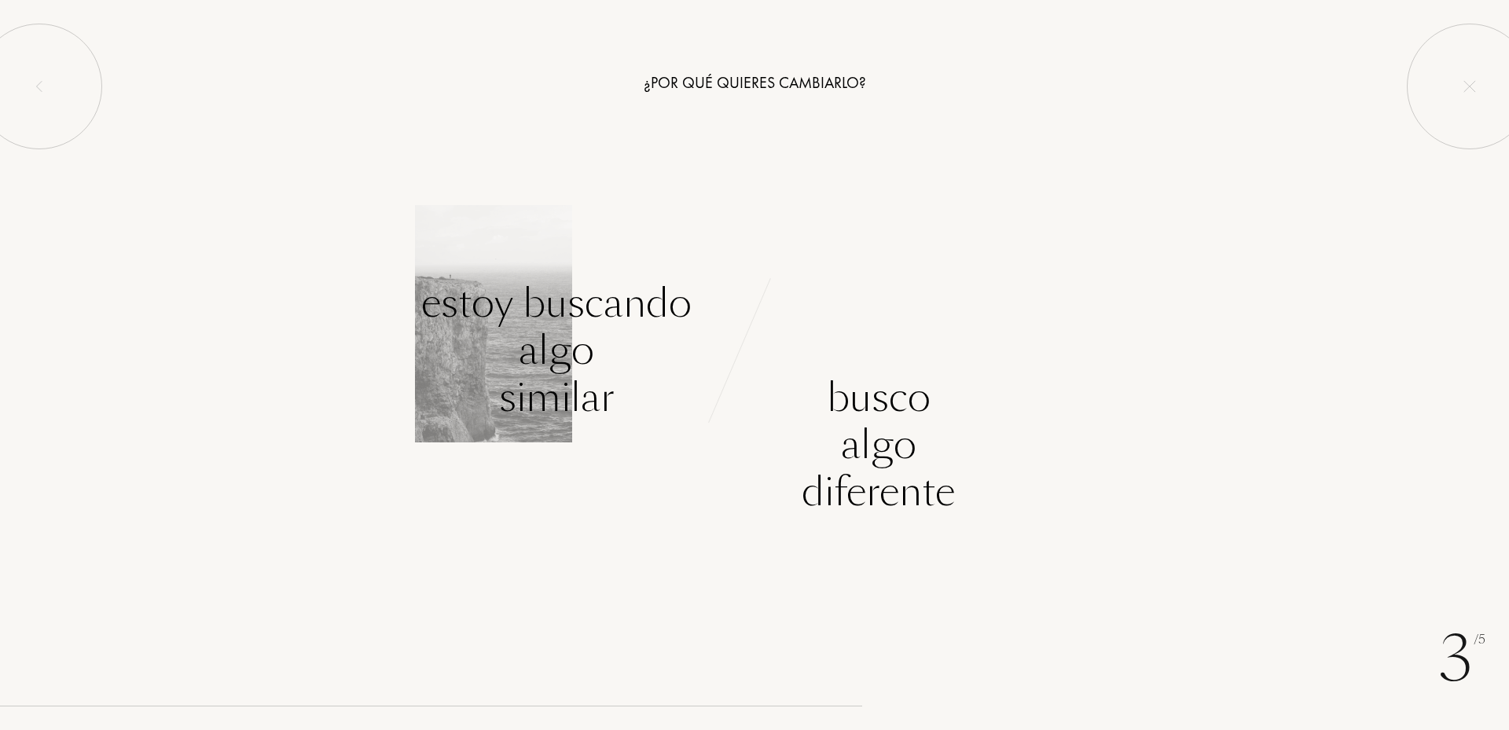
click at [563, 325] on div "Estoy buscando algo similar" at bounding box center [556, 350] width 270 height 141
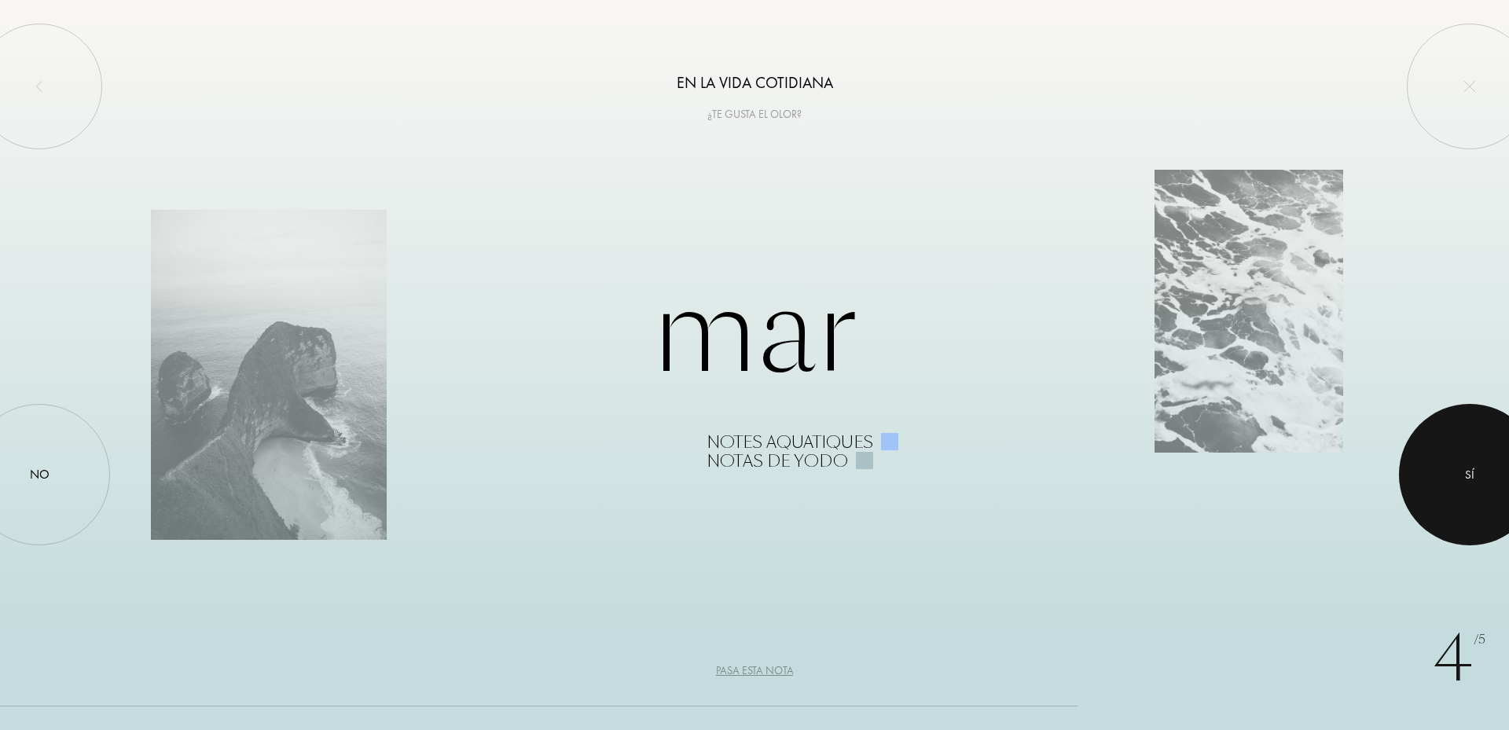
click at [1466, 467] on div "Sí" at bounding box center [1469, 475] width 9 height 18
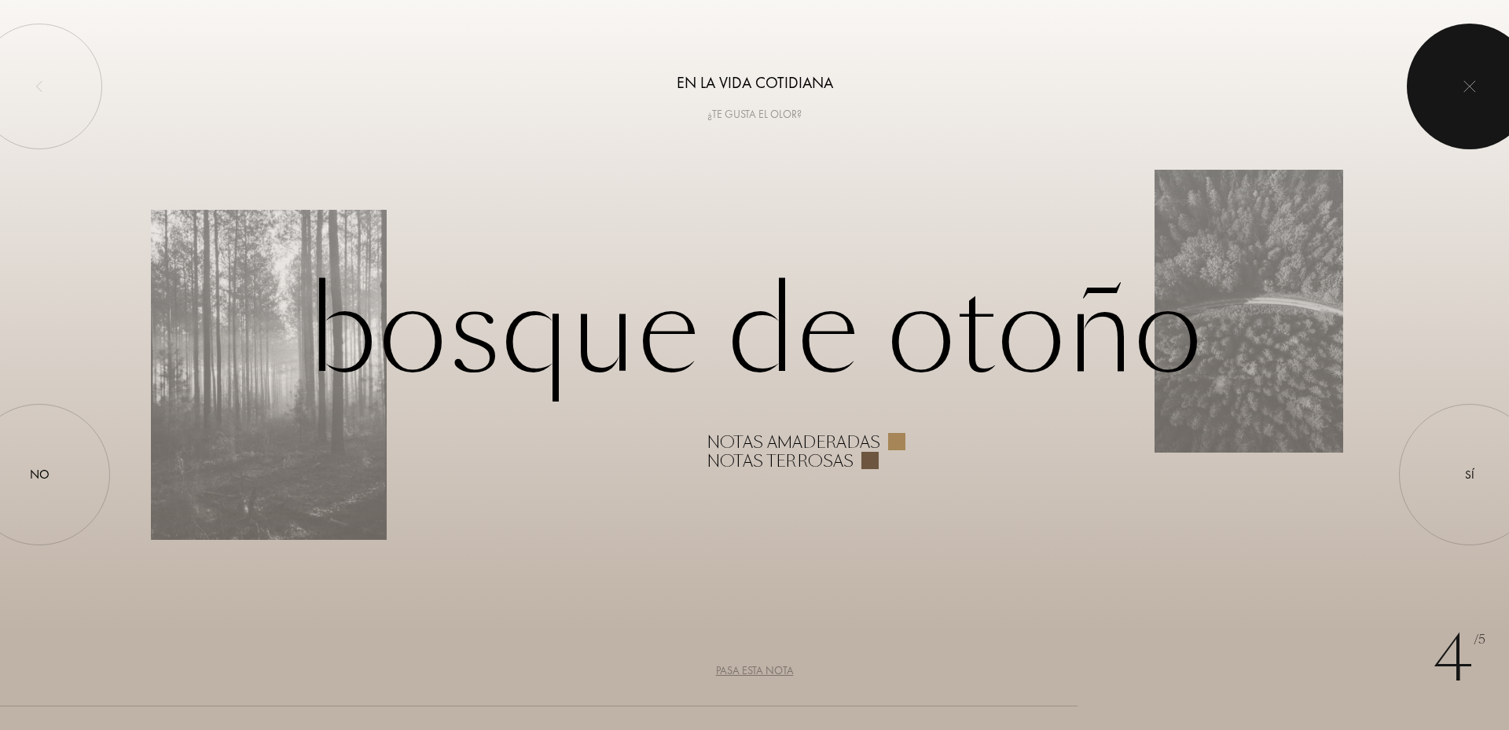
click at [1470, 90] on img at bounding box center [1469, 86] width 13 height 13
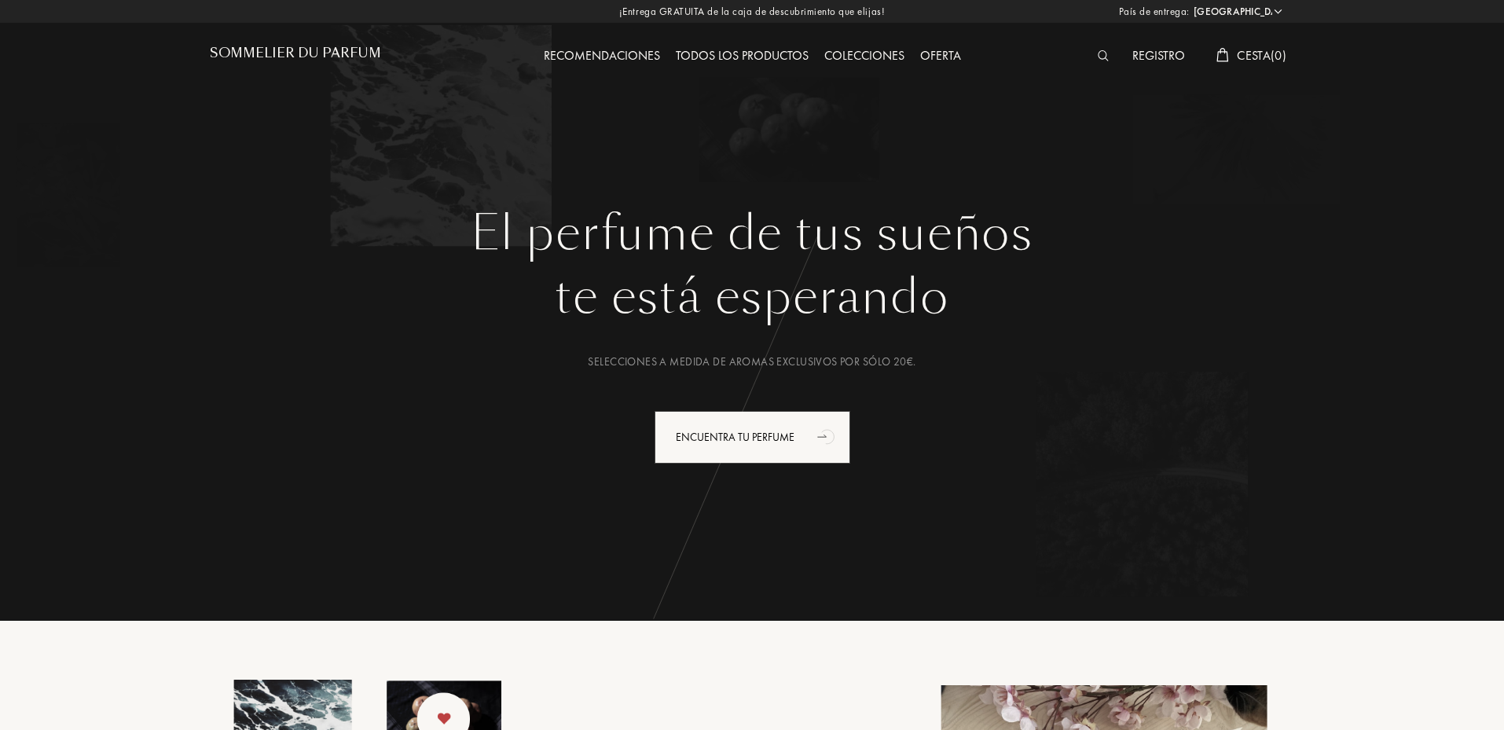
select select "ES"
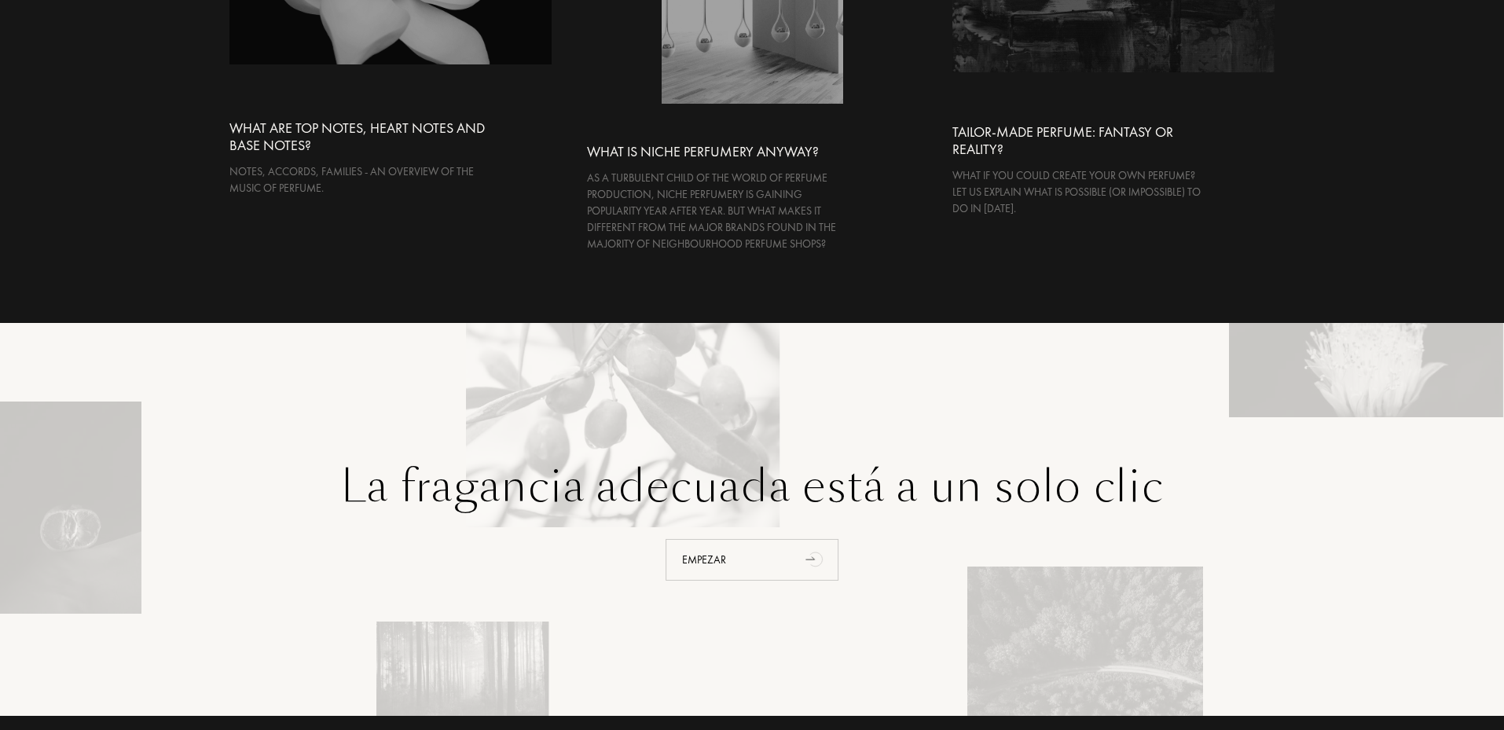
scroll to position [3222, 0]
